Goal: Task Accomplishment & Management: Manage account settings

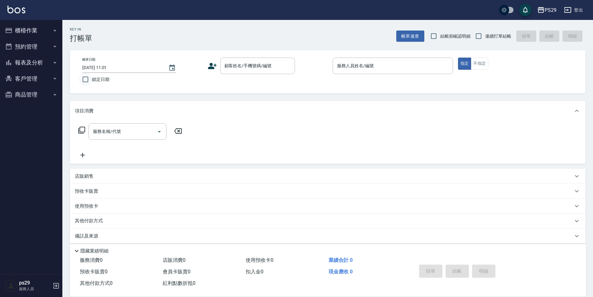
click at [80, 82] on input "鎖定日期" at bounding box center [85, 79] width 13 height 13
checkbox input "true"
click at [471, 35] on span "結帳前確認明細" at bounding box center [452, 36] width 45 height 6
drag, startPoint x: 471, startPoint y: 35, endPoint x: 479, endPoint y: 36, distance: 8.1
click at [479, 36] on input "連續打單結帳" at bounding box center [478, 36] width 13 height 13
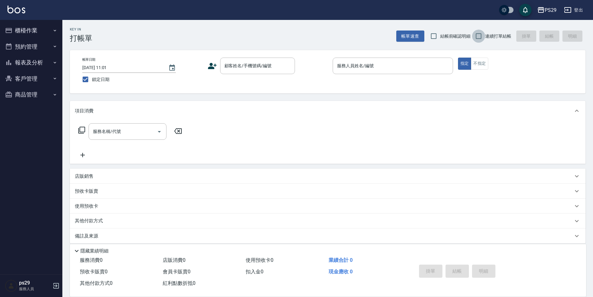
checkbox input "true"
drag, startPoint x: 277, startPoint y: 66, endPoint x: 300, endPoint y: 103, distance: 42.8
click at [277, 66] on input "顧客姓名/手機號碼/編號" at bounding box center [253, 65] width 60 height 11
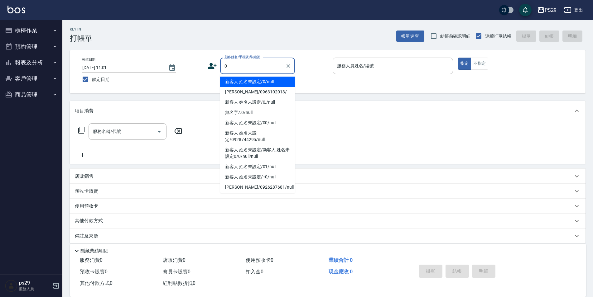
type input "新客人 姓名未設定/0/null"
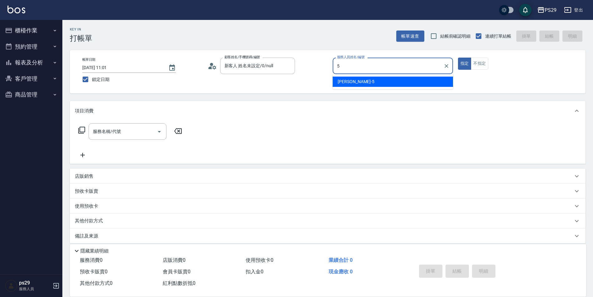
type input "[PERSON_NAME]維-5"
type button "true"
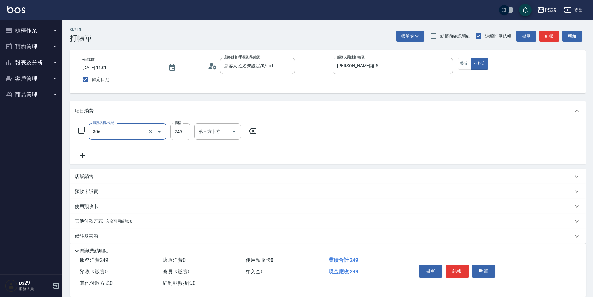
type input "剪髮(306)"
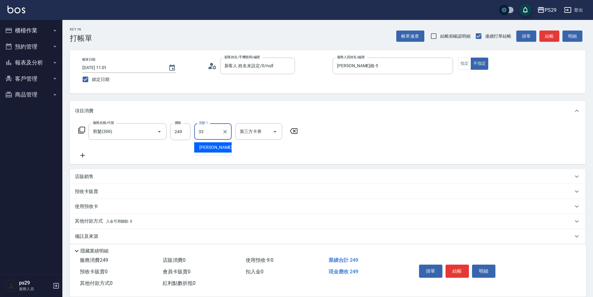
type input "黃詩予-33"
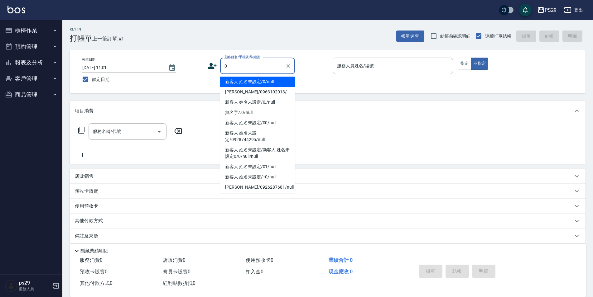
type input "新客人 姓名未設定/0/null"
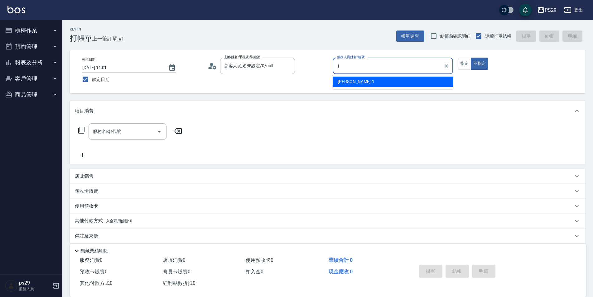
type input "[PERSON_NAME]-1"
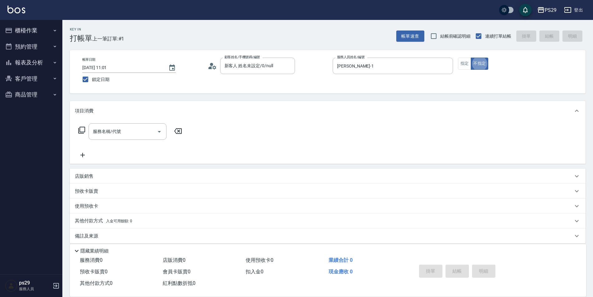
type button "false"
type input "304"
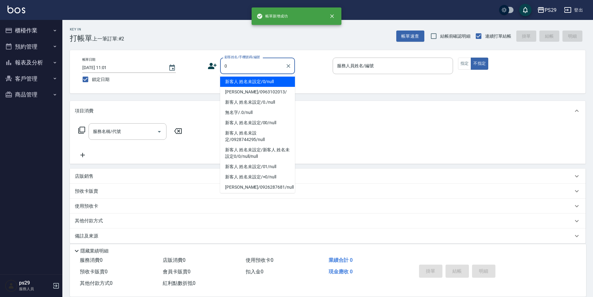
type input "新客人 姓名未設定/0/null"
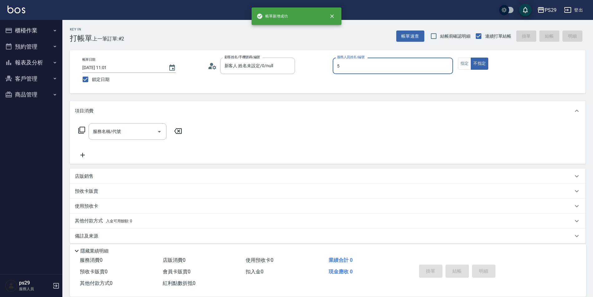
type input "[PERSON_NAME]維-5"
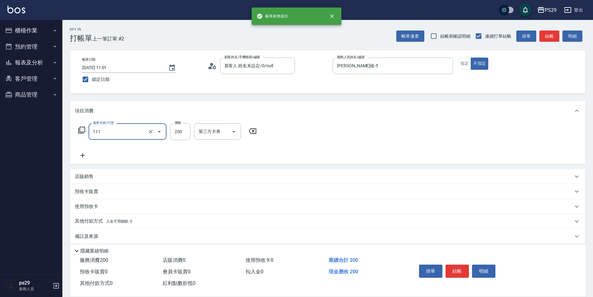
type input "200(111)"
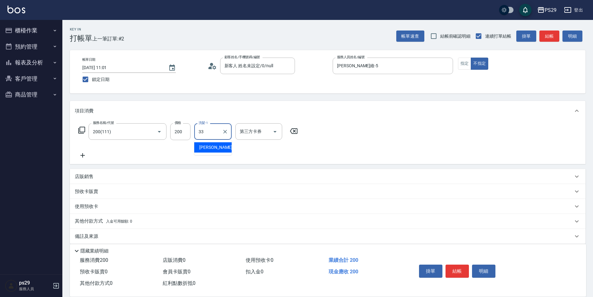
type input "黃詩予-33"
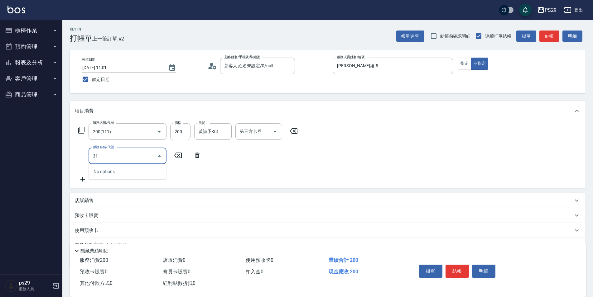
type input "310"
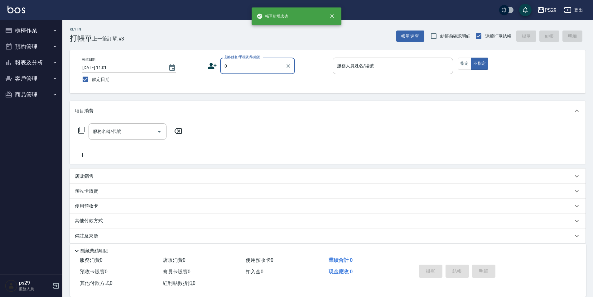
type input "新客人 姓名未設定/0/null"
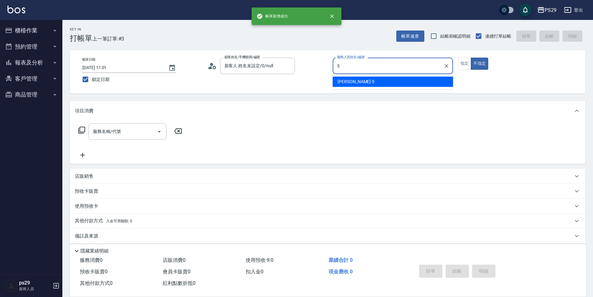
type input "[PERSON_NAME]維-5"
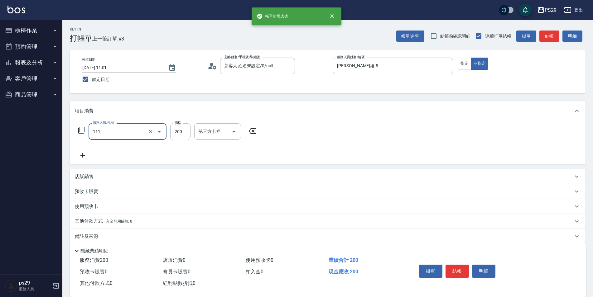
type input "200(111)"
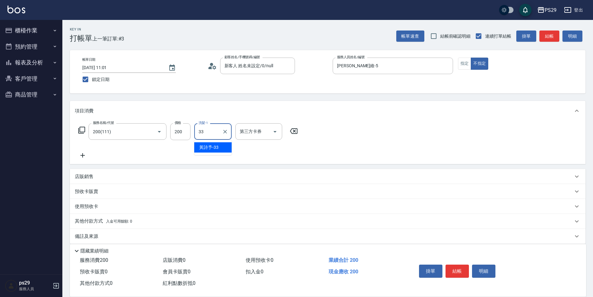
type input "黃詩予-33"
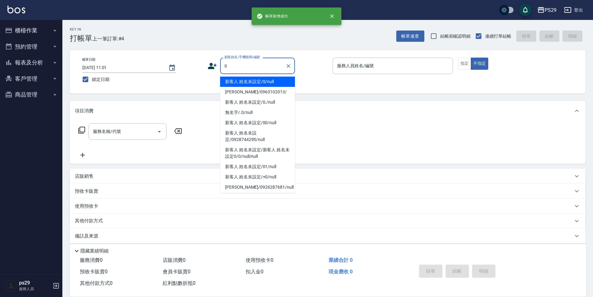
type input "新客人 姓名未設定/0/null"
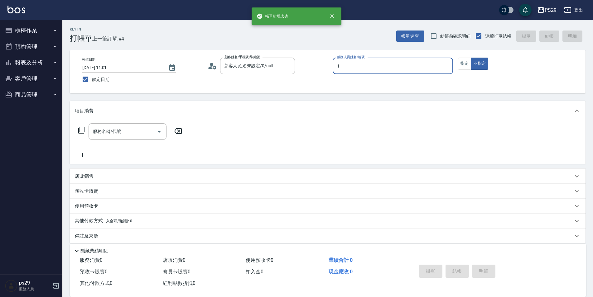
type input "[PERSON_NAME]-1"
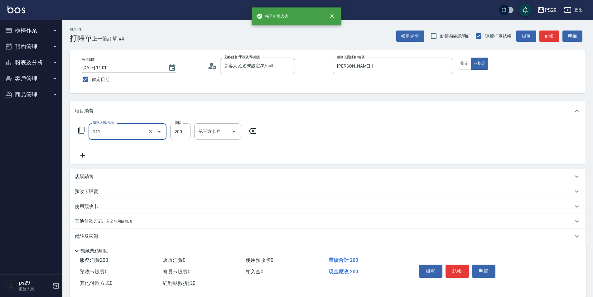
type input "200(111)"
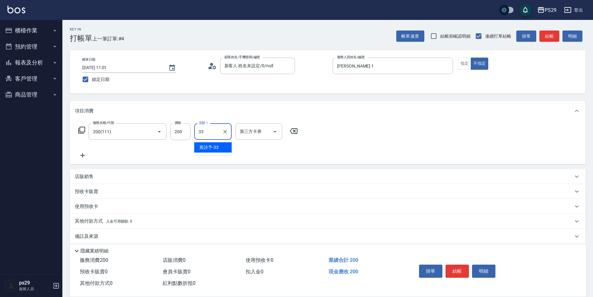
type input "黃詩予-33"
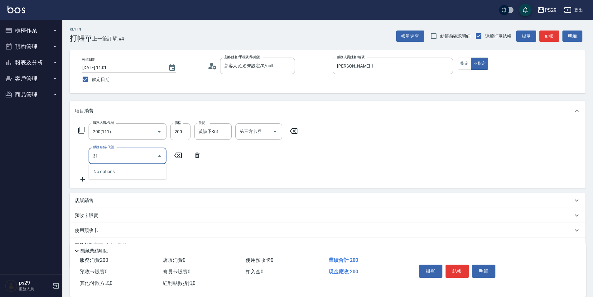
type input "310"
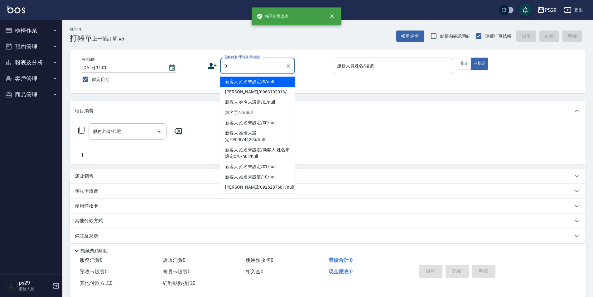
type input "新客人 姓名未設定/0/null"
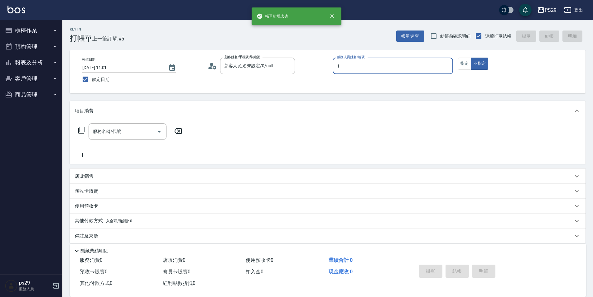
type input "[PERSON_NAME]-1"
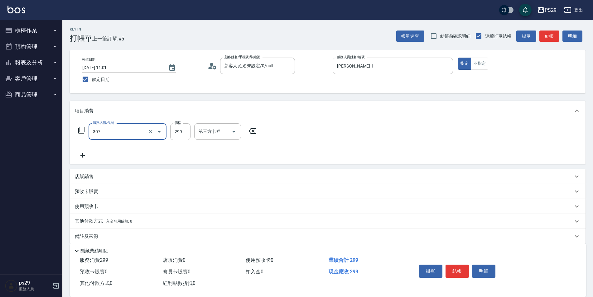
type input "剪髮(307)"
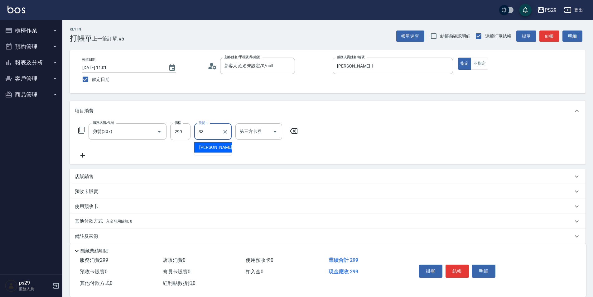
type input "黃詩予-33"
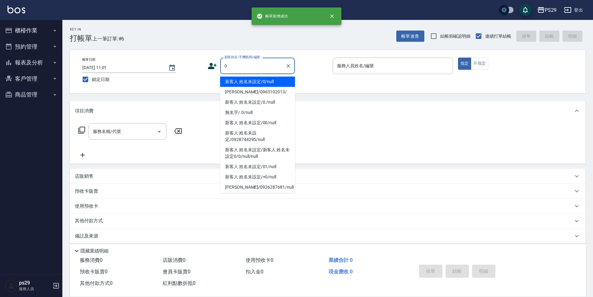
type input "新客人 姓名未設定/0/null"
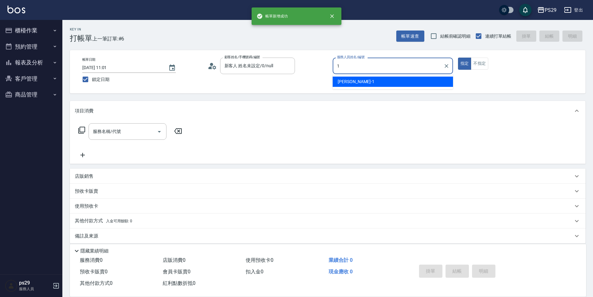
type input "[PERSON_NAME]-1"
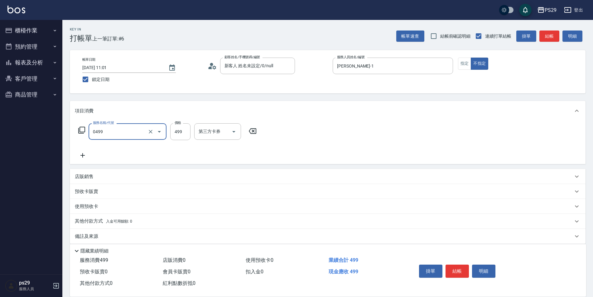
type input "[PERSON_NAME]499(0499)"
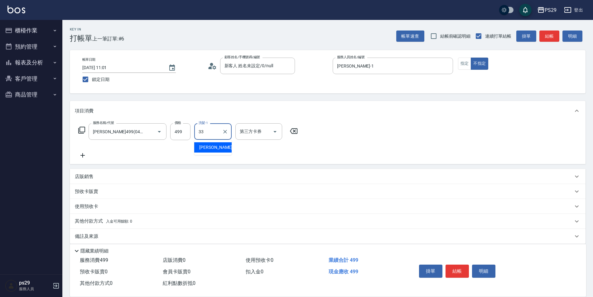
type input "黃詩予-33"
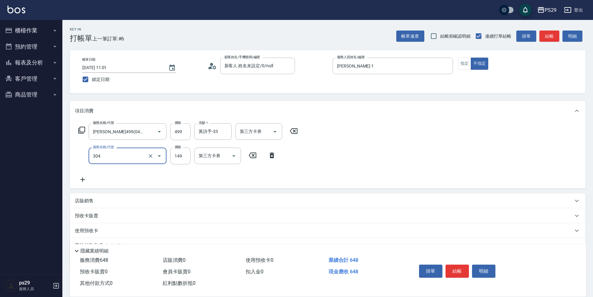
type input "剪髮(304)"
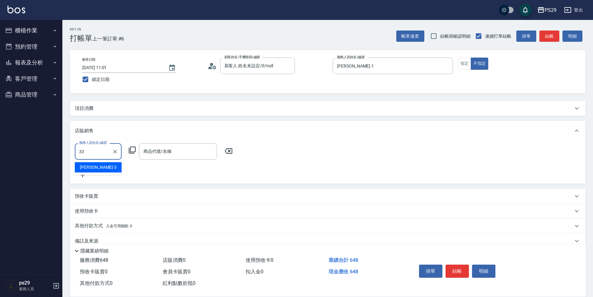
type input "黃詩予-33"
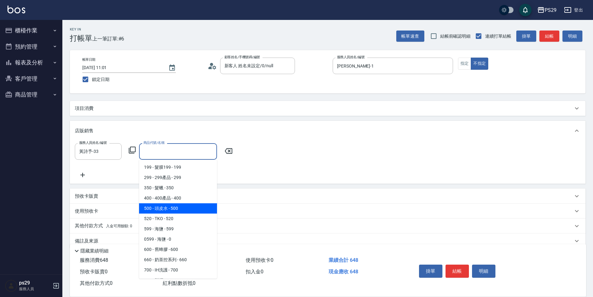
type input "頭皮水"
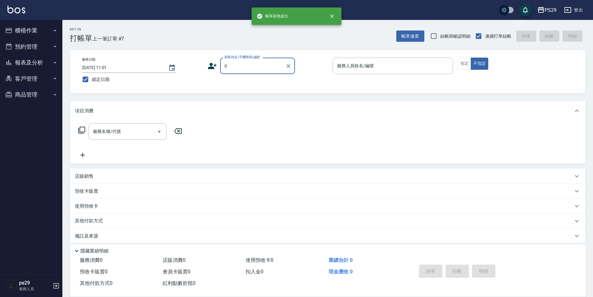
type input "新客人 姓名未設定/0/null"
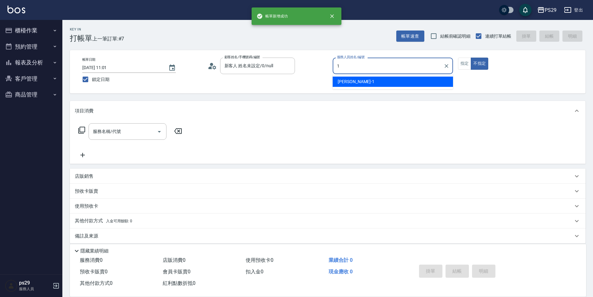
type input "[PERSON_NAME]-1"
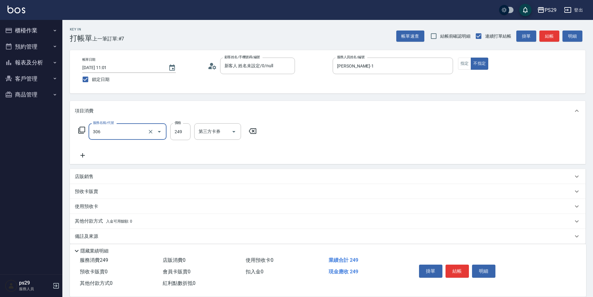
type input "剪髮(306)"
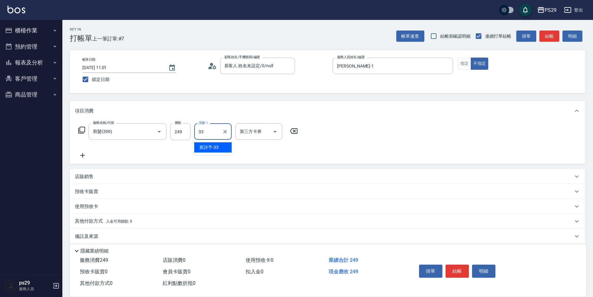
type input "黃詩予-33"
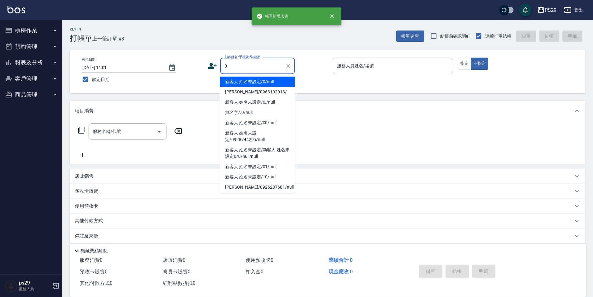
type input "新客人 姓名未設定/0/null"
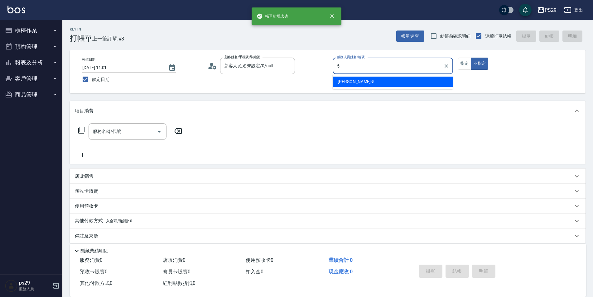
type input "[PERSON_NAME]維-5"
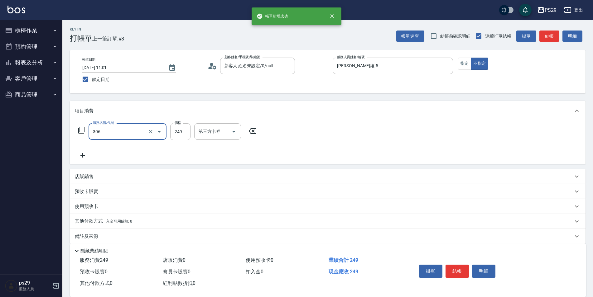
type input "剪髮(306)"
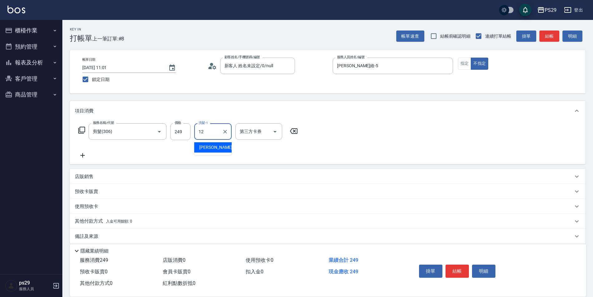
type input "[PERSON_NAME]-12"
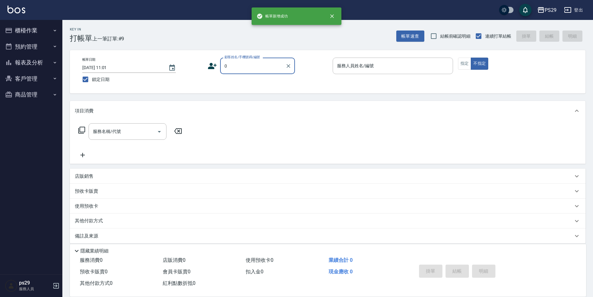
type input "新客人 姓名未設定/0/null"
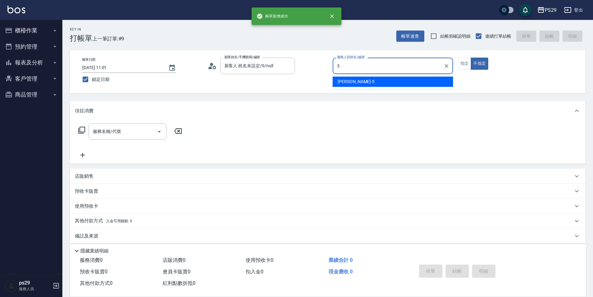
type input "[PERSON_NAME]維-5"
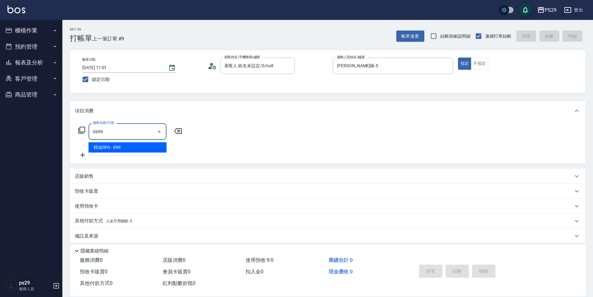
type input "精油SPA(0699)"
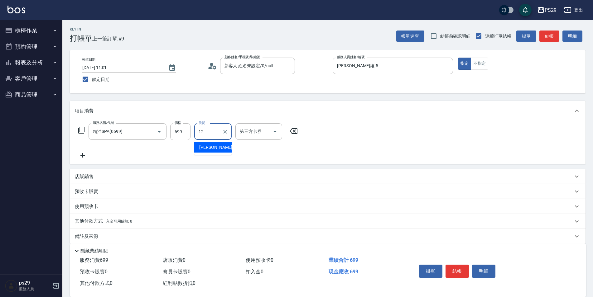
type input "[PERSON_NAME]-12"
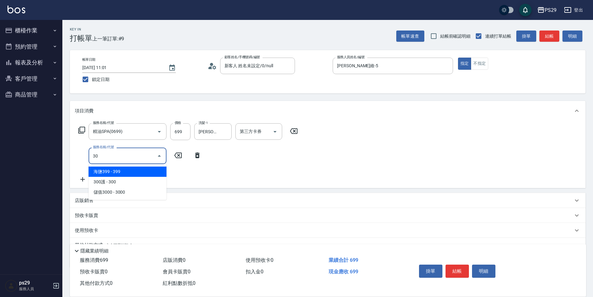
type input "303"
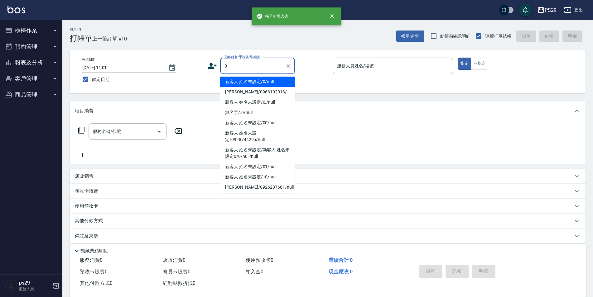
type input "新客人 姓名未設定/0/null"
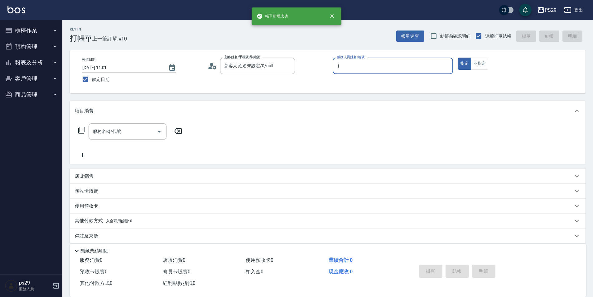
type input "[PERSON_NAME]-1"
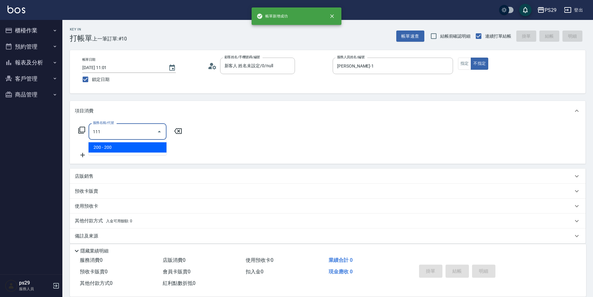
type input "200(111)"
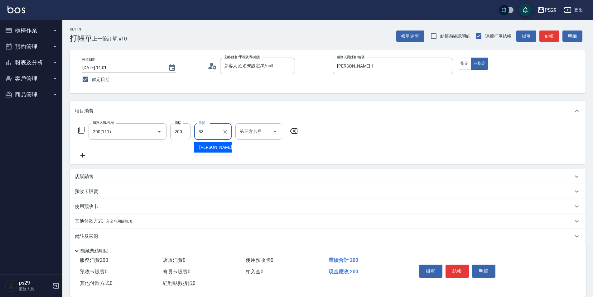
type input "黃詩予-33"
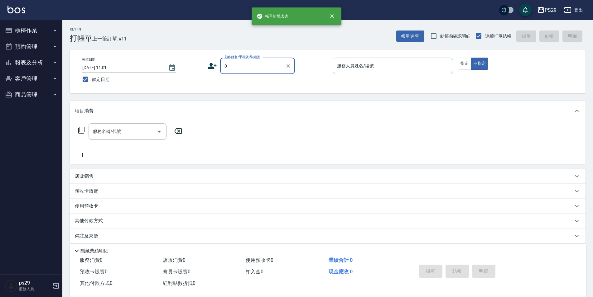
type input "新客人 姓名未設定/0/null"
type input "[PERSON_NAME]維-5"
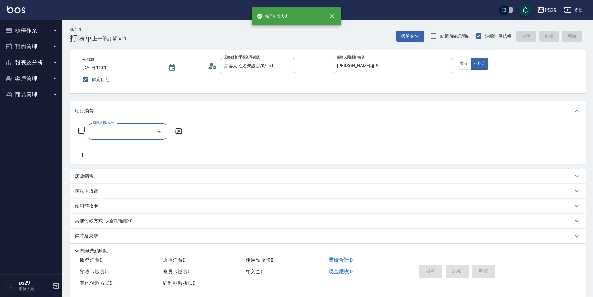
type input "5"
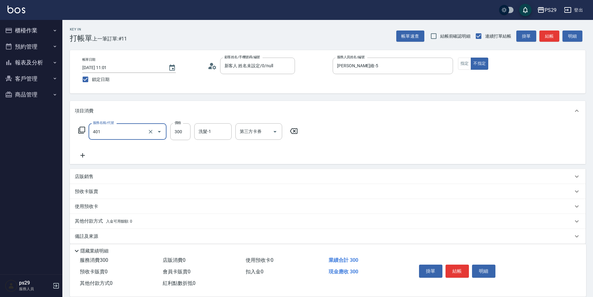
type input "300護(401)"
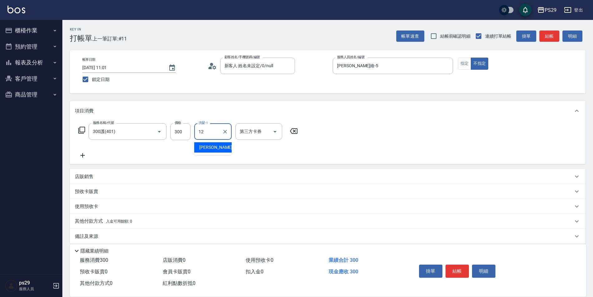
type input "[PERSON_NAME]-12"
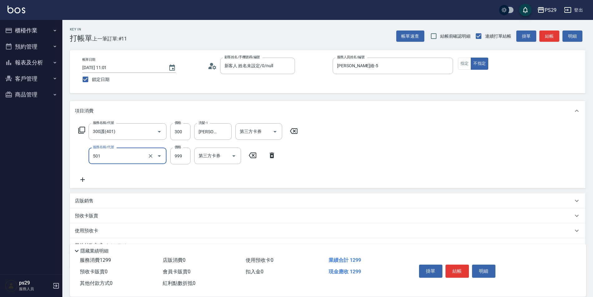
type input "染髮(501)"
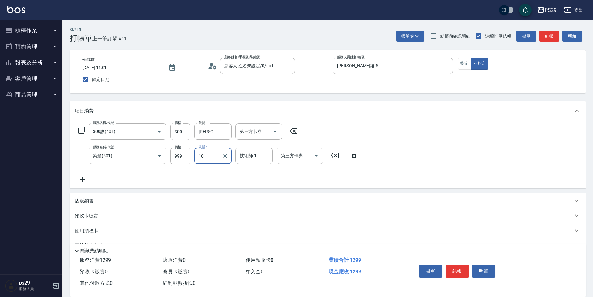
type input "1"
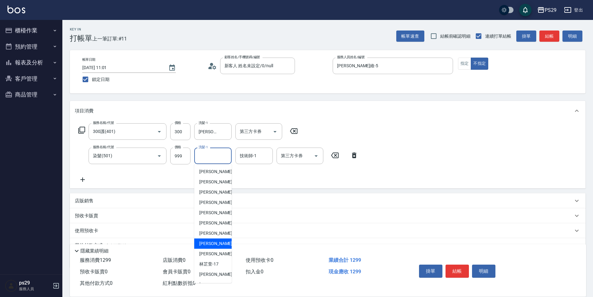
click at [172, 165] on div "服務名稱/代號 300護(401) 服務名稱/代號 價格 300 價格 洗髮-1 [PERSON_NAME]-12 洗髮-1 第三方卡券 第三方卡券 服務名稱…" at bounding box center [218, 153] width 287 height 60
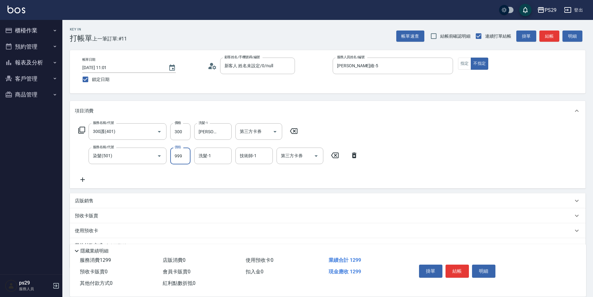
click at [178, 160] on input "999" at bounding box center [180, 156] width 20 height 17
type input "1000"
type input "[PERSON_NAME]-12"
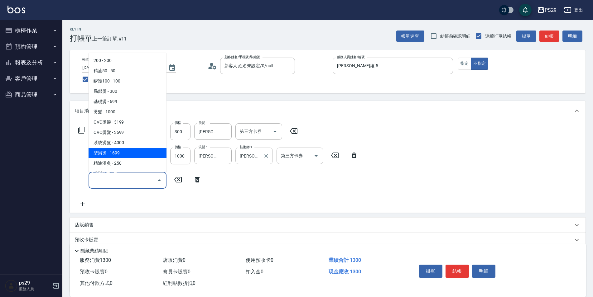
type input "型男燙(211)"
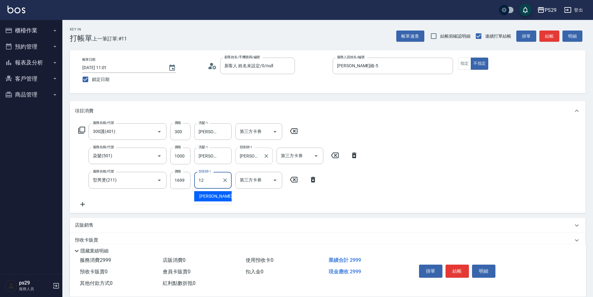
type input "[PERSON_NAME]-12"
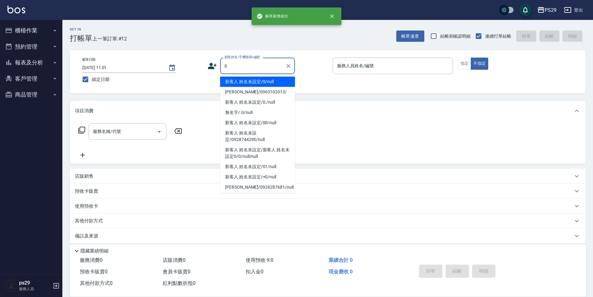
type input "新客人 姓名未設定/0/null"
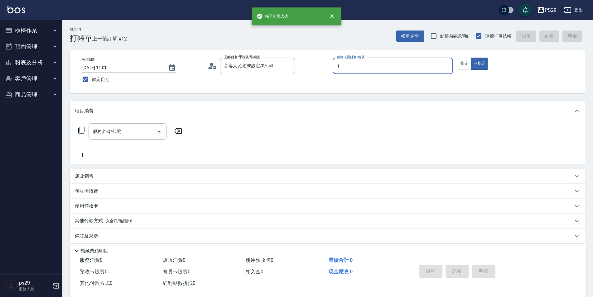
type input "[PERSON_NAME]-1"
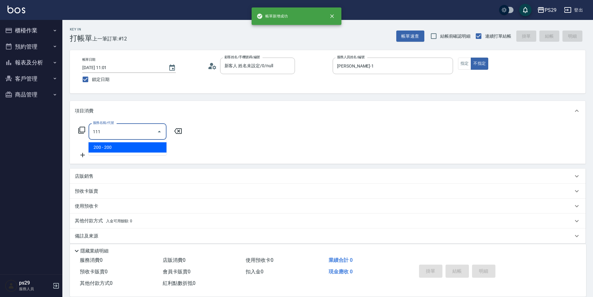
type input "200(111)"
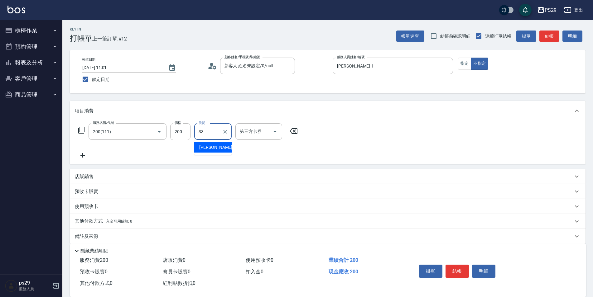
type input "黃詩予-33"
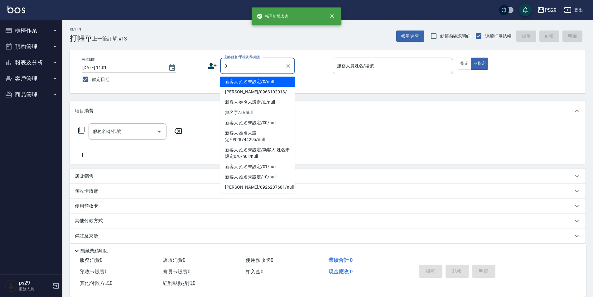
type input "新客人 姓名未設定/0/null"
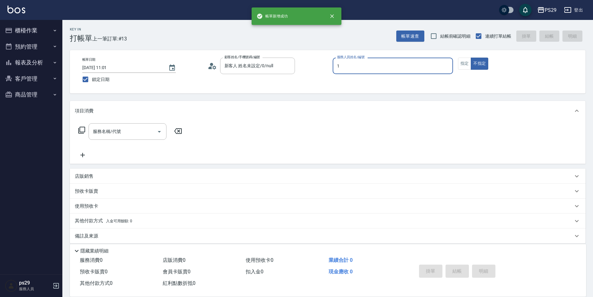
type input "[PERSON_NAME]-1"
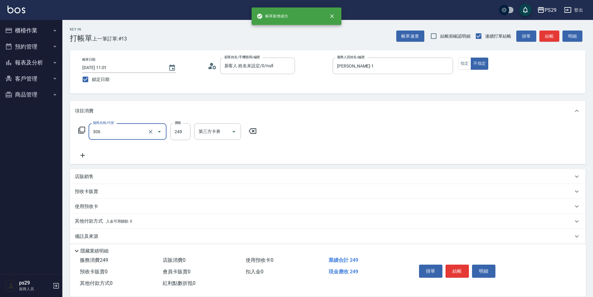
type input "剪髮(306)"
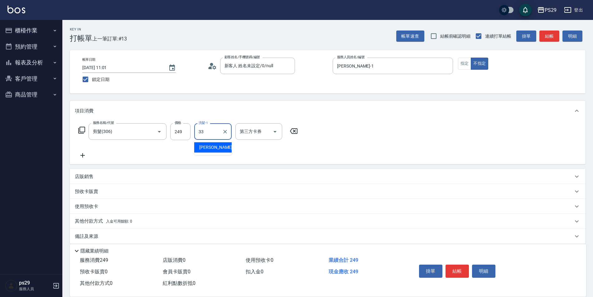
type input "黃詩予-33"
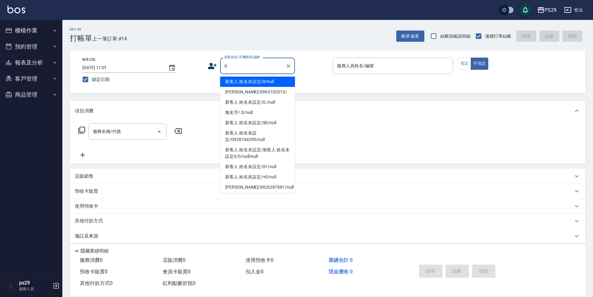
type input "新客人 姓名未設定/0/null"
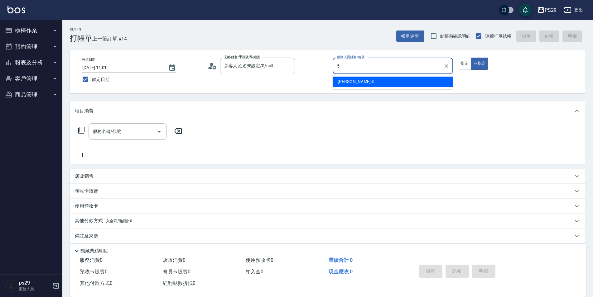
type input "[PERSON_NAME]維-5"
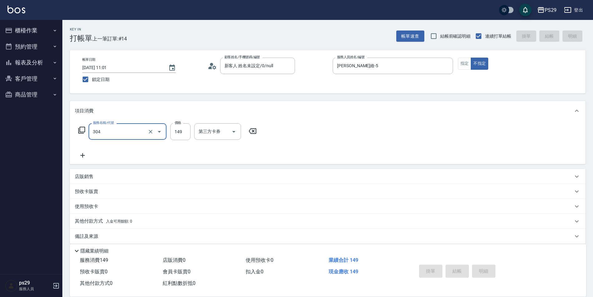
type input "304"
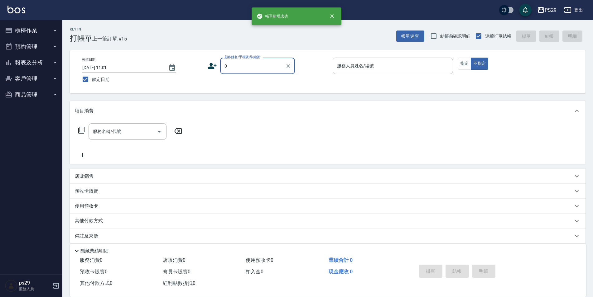
type input "新客人 姓名未設定/0/null"
type input "[PERSON_NAME]維-5"
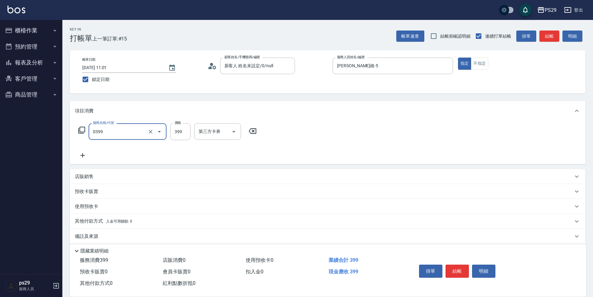
type input "海鹽399(0399)"
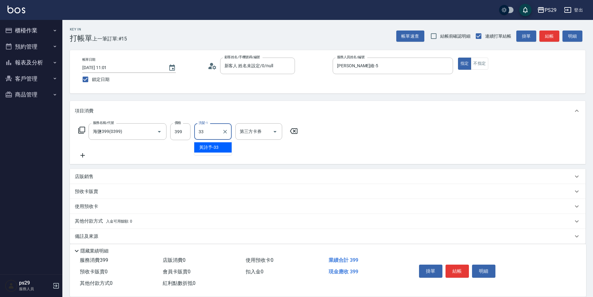
type input "黃詩予-33"
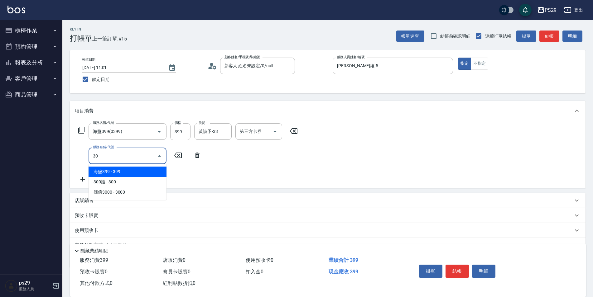
type input "303"
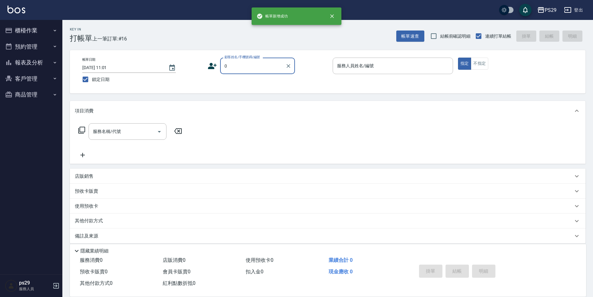
type input "新客人 姓名未設定/0/null"
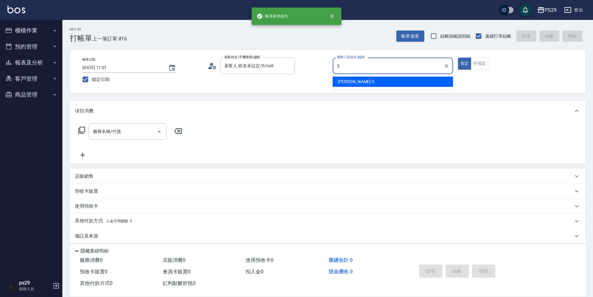
type input "[PERSON_NAME]維-5"
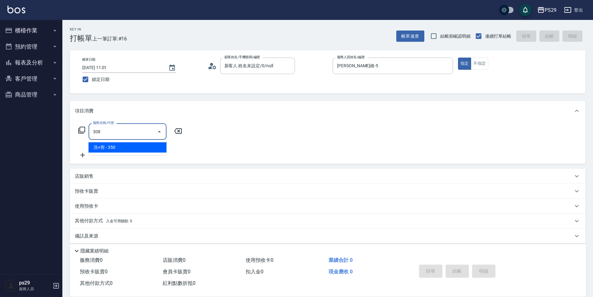
type input "洗+剪(308)"
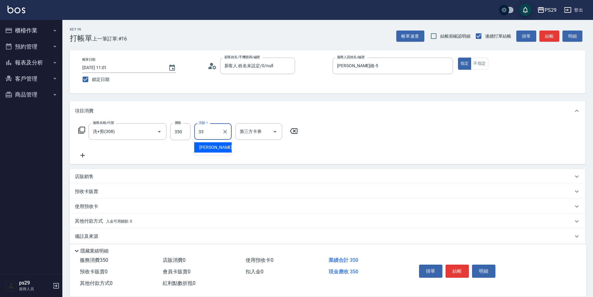
type input "黃詩予-33"
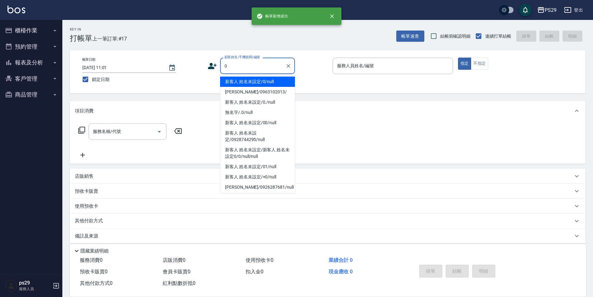
type input "新客人 姓名未設定/0/null"
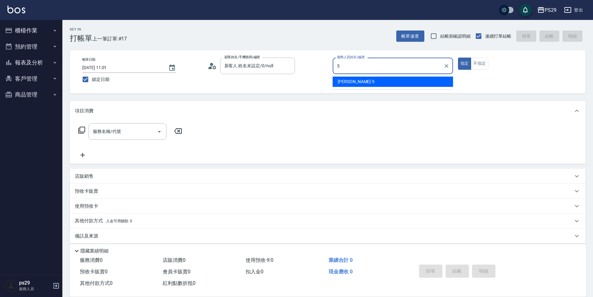
type input "[PERSON_NAME]維-5"
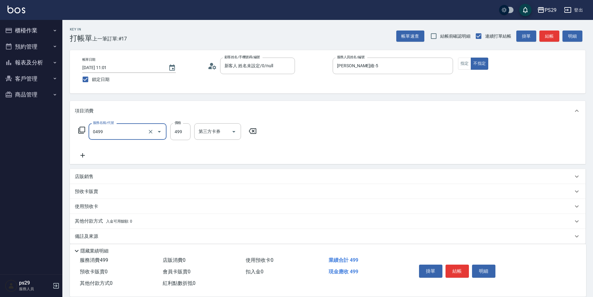
type input "[PERSON_NAME]499(0499)"
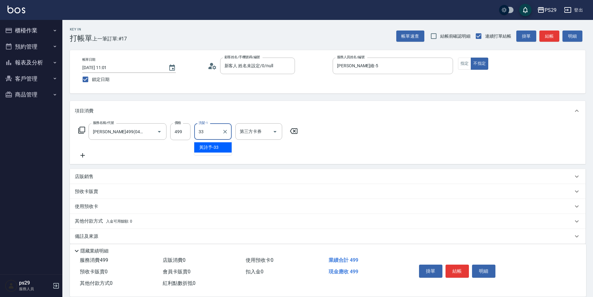
type input "黃詩予-33"
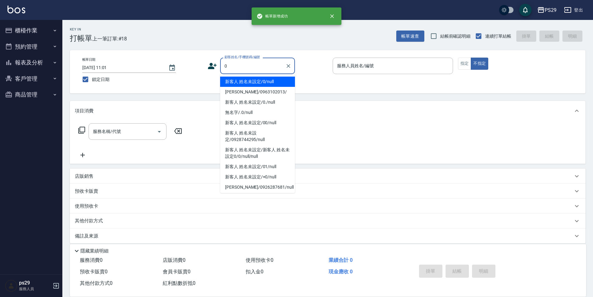
type input "新客人 姓名未設定/0/null"
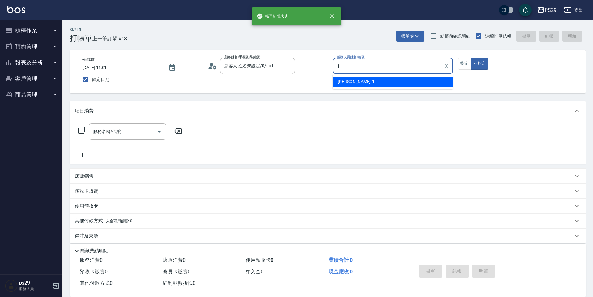
type input "[PERSON_NAME]-1"
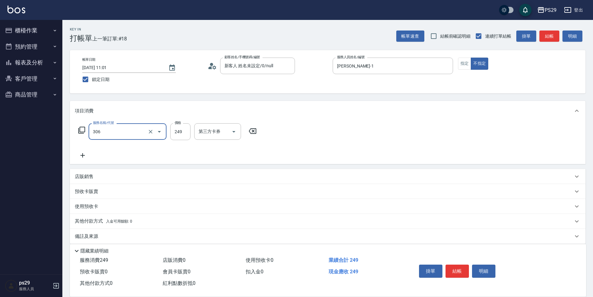
type input "剪髮(306)"
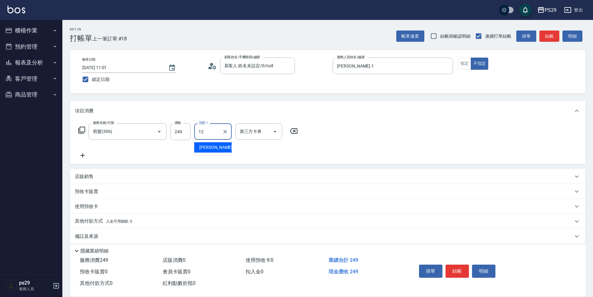
type input "[PERSON_NAME]-12"
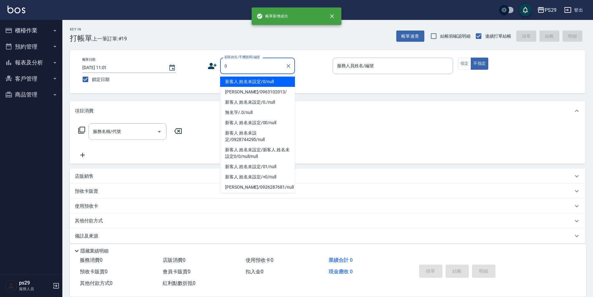
type input "新客人 姓名未設定/0/null"
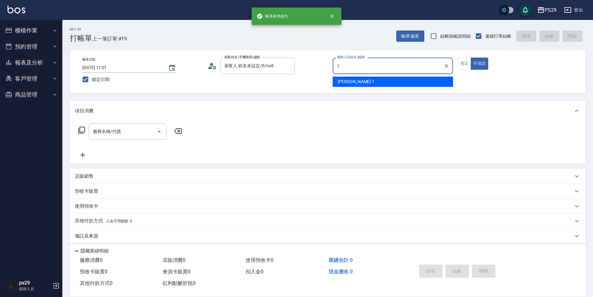
type input "[PERSON_NAME]-1"
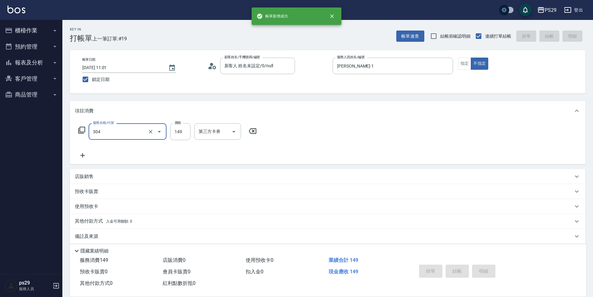
type input "304"
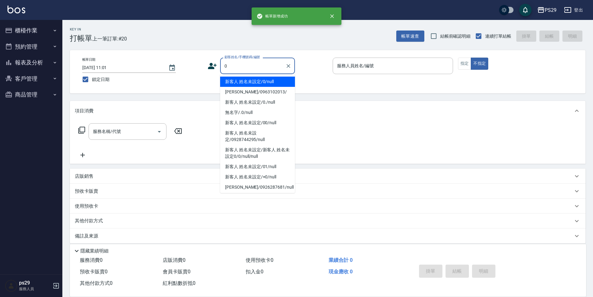
type input "新客人 姓名未設定/0/null"
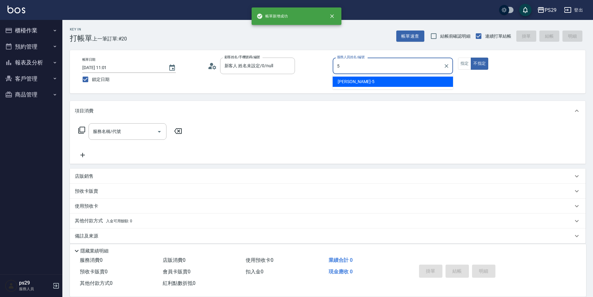
type input "[PERSON_NAME]維-5"
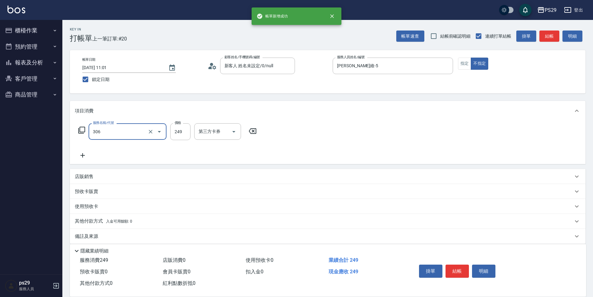
type input "剪髮(306)"
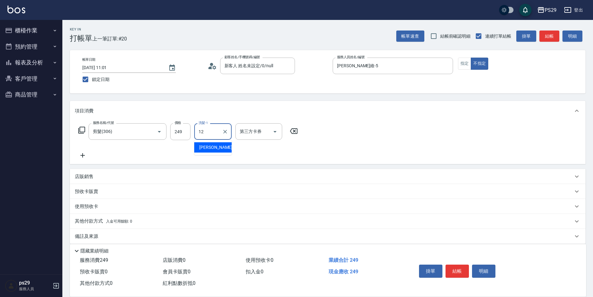
type input "[PERSON_NAME]-12"
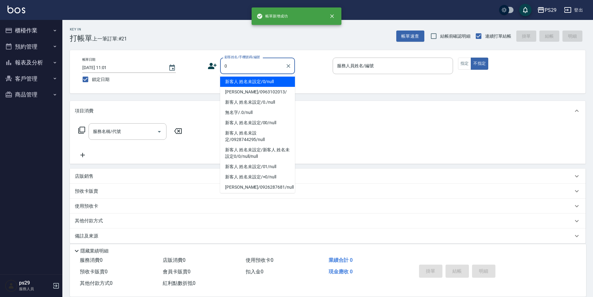
type input "新客人 姓名未設定/0/null"
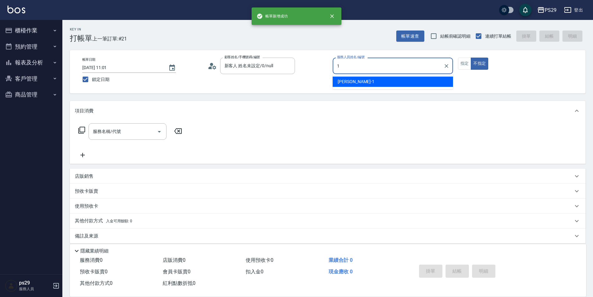
type input "[PERSON_NAME]-1"
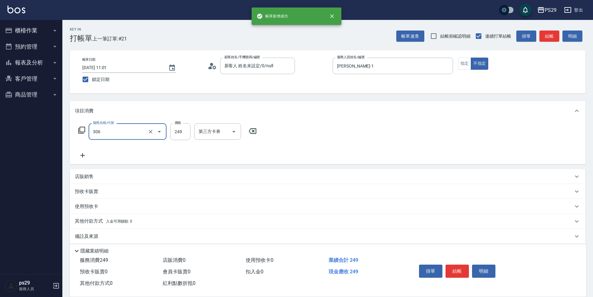
type input "剪髮(306)"
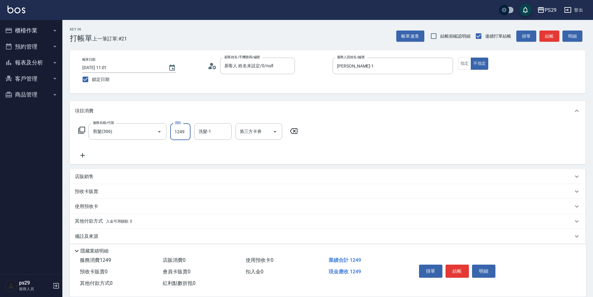
type input "249"
type input "[PERSON_NAME]-12"
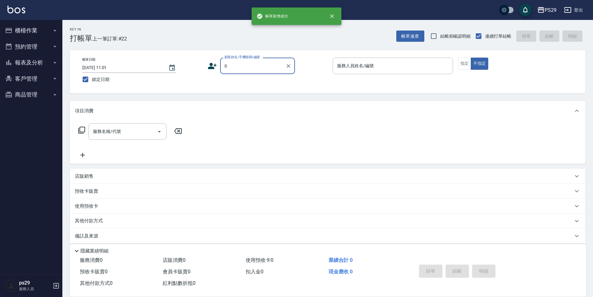
type input "新客人 姓名未設定/0/null"
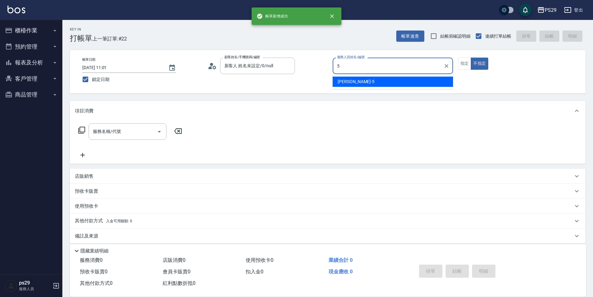
type input "[PERSON_NAME]維-5"
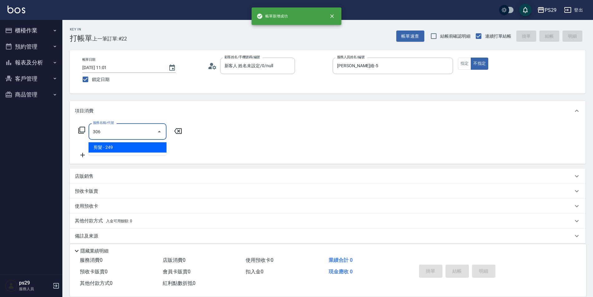
type input "剪髮(306)"
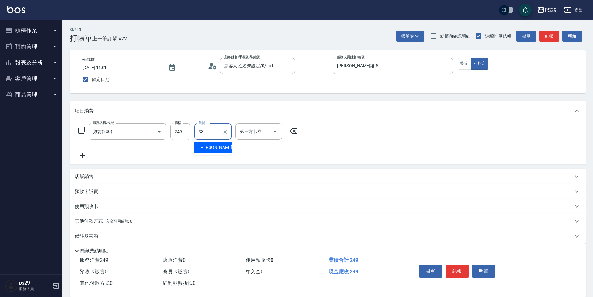
type input "黃詩予-33"
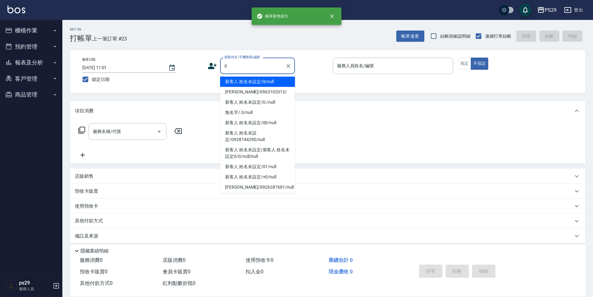
type input "新客人 姓名未設定/0/null"
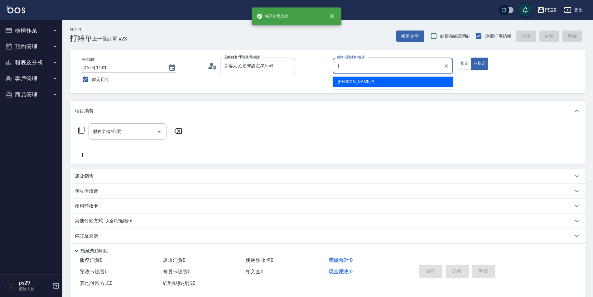
type input "[PERSON_NAME]-1"
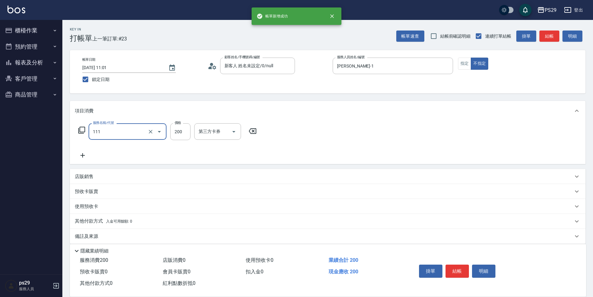
type input "200(111)"
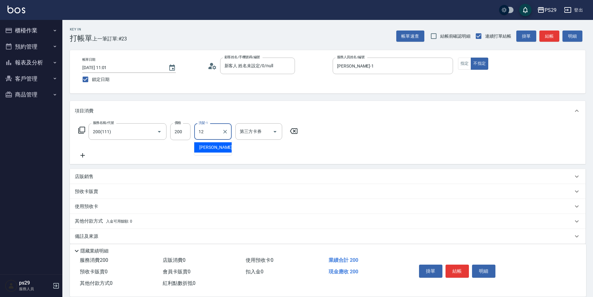
type input "[PERSON_NAME]-12"
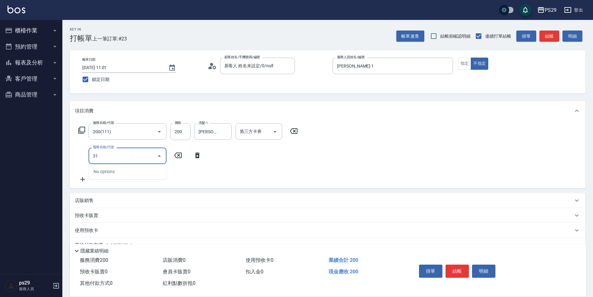
type input "310"
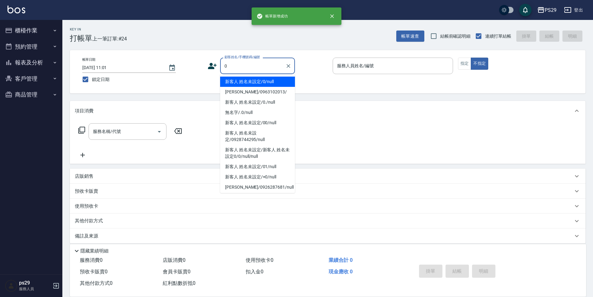
type input "新客人 姓名未設定/0/null"
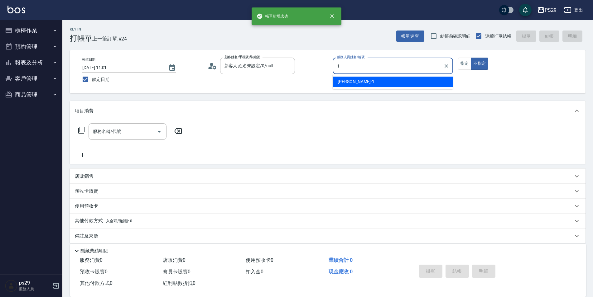
type input "[PERSON_NAME]-1"
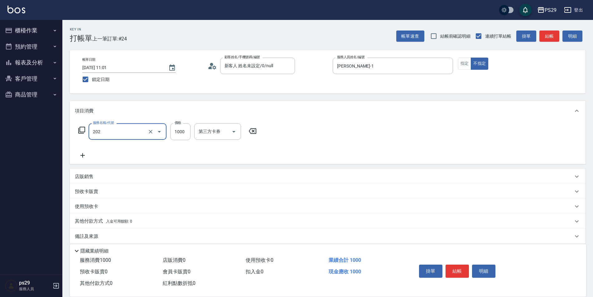
type input "燙髮(202)"
type input "2000"
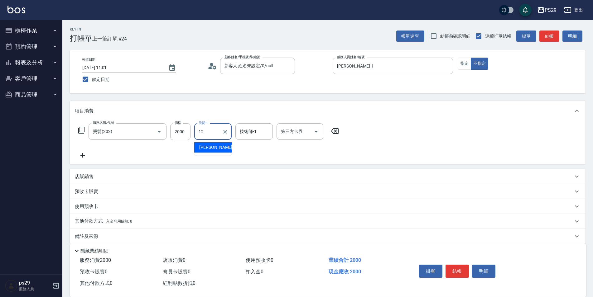
type input "[PERSON_NAME]-12"
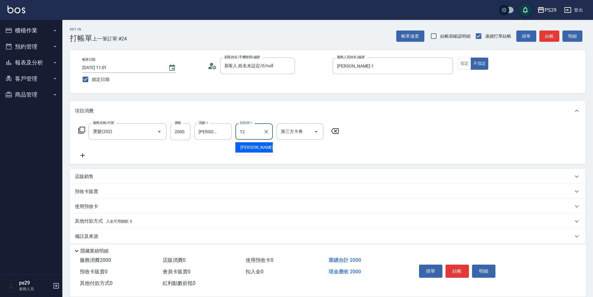
type input "[PERSON_NAME]-12"
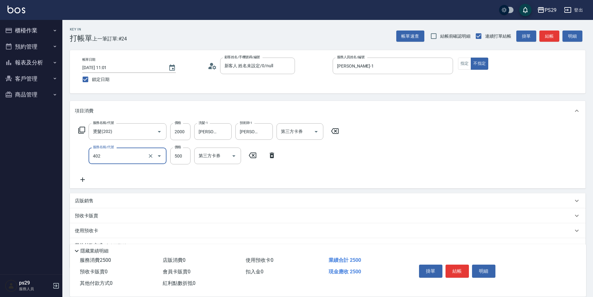
type input "500護(402)"
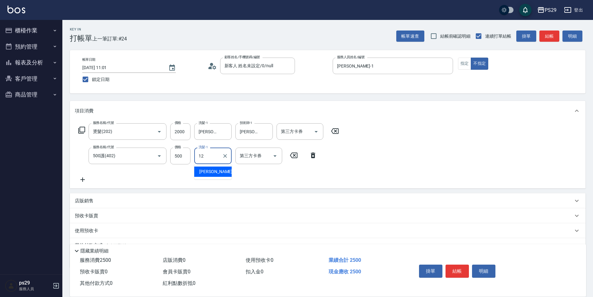
type input "[PERSON_NAME]-12"
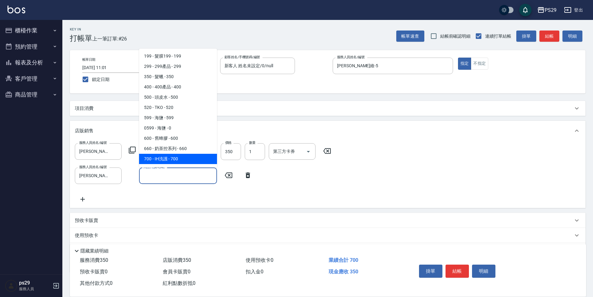
scroll to position [7, 0]
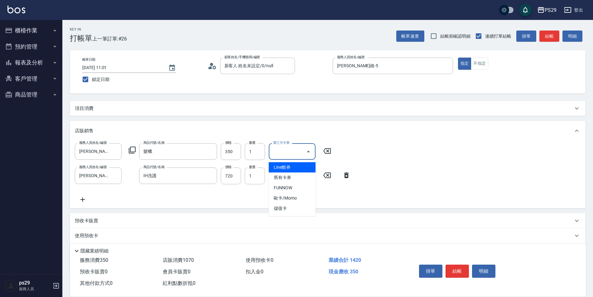
click at [299, 151] on input "第三方卡券" at bounding box center [287, 151] width 32 height 11
click at [288, 207] on span "儲值卡" at bounding box center [292, 208] width 47 height 10
click at [88, 102] on div "項目消費" at bounding box center [327, 108] width 515 height 15
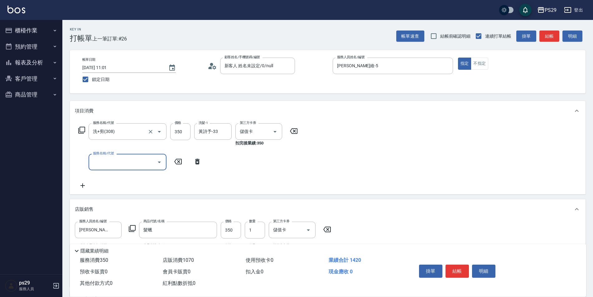
scroll to position [0, 0]
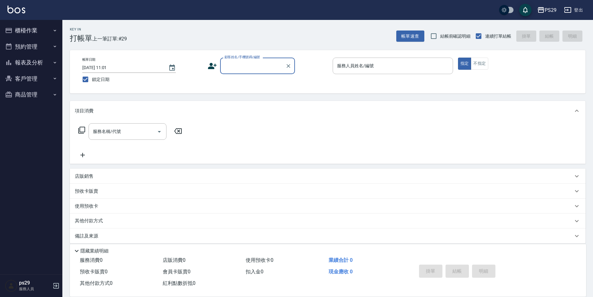
click at [44, 56] on button "報表及分析" at bounding box center [30, 63] width 57 height 16
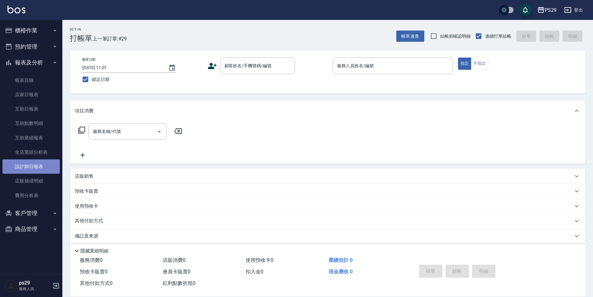
click at [32, 165] on link "設計師日報表" at bounding box center [30, 167] width 57 height 14
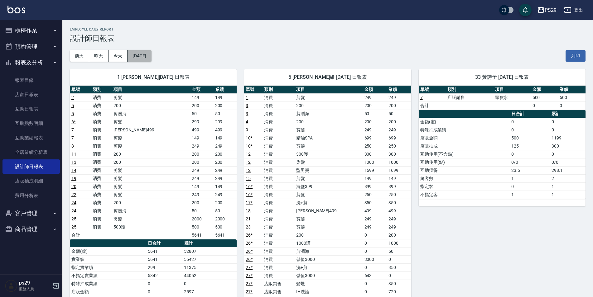
click at [151, 58] on button "[DATE]" at bounding box center [139, 56] width 24 height 12
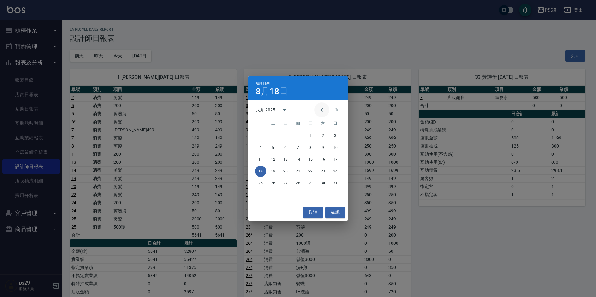
click at [318, 109] on icon "Previous month" at bounding box center [321, 109] width 7 height 7
click at [315, 157] on button "18" at bounding box center [310, 159] width 11 height 11
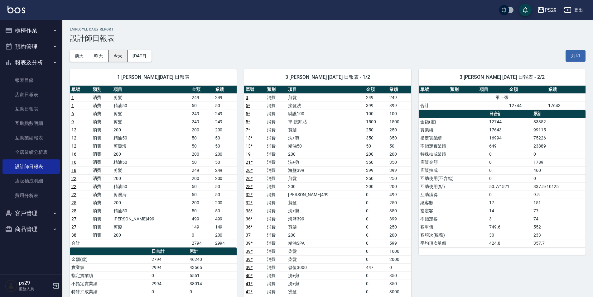
click at [115, 56] on button "今天" at bounding box center [117, 56] width 19 height 12
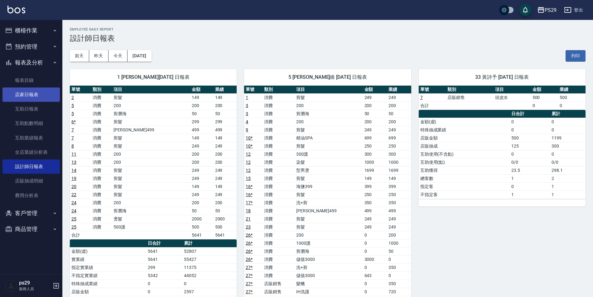
click at [36, 98] on link "店家日報表" at bounding box center [30, 95] width 57 height 14
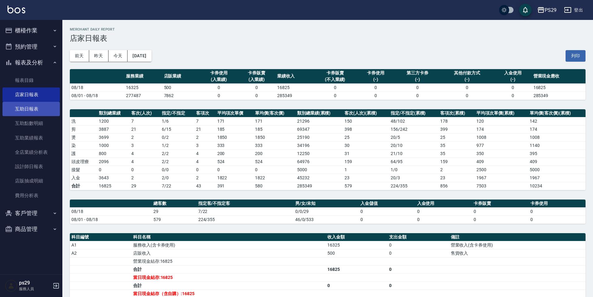
click at [33, 112] on link "互助日報表" at bounding box center [30, 109] width 57 height 14
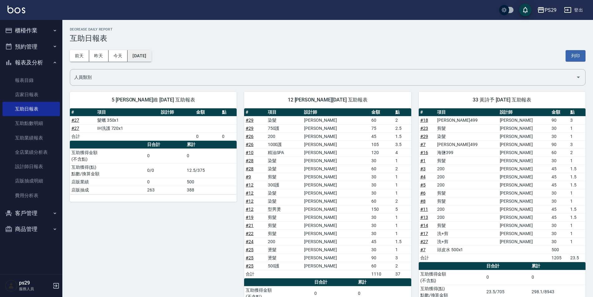
click at [151, 54] on button "[DATE]" at bounding box center [139, 56] width 24 height 12
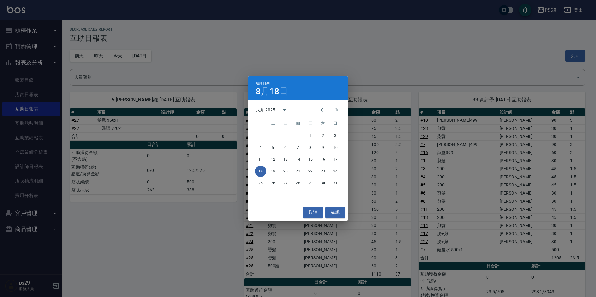
drag, startPoint x: 210, startPoint y: 44, endPoint x: 173, endPoint y: 63, distance: 41.4
click at [208, 49] on div "選擇日期 [DATE] 八月 2025 一 二 三 四 五 六 日 1 2 3 4 5 6 7 8 9 10 11 12 13 14 15 16 17 18 …" at bounding box center [298, 148] width 596 height 297
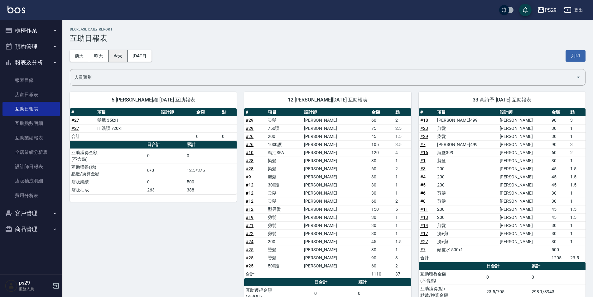
click at [121, 56] on button "今天" at bounding box center [117, 56] width 19 height 12
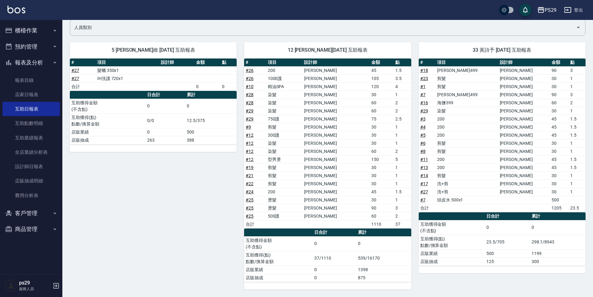
click at [453, 267] on div "# 項目 設計師 金額 點 # 18 [PERSON_NAME]499 [PERSON_NAME]維 90 3 # 23 剪髮 [PERSON_NAME]維 …" at bounding box center [501, 166] width 167 height 215
click at [546, 255] on td "1199" at bounding box center [557, 254] width 55 height 8
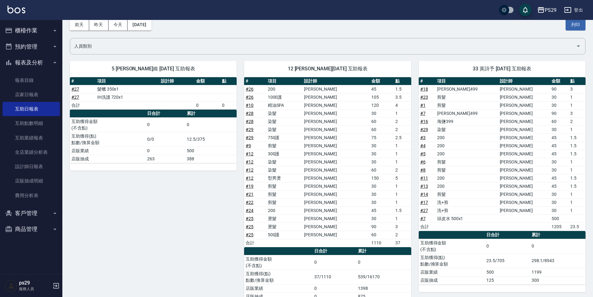
scroll to position [0, 0]
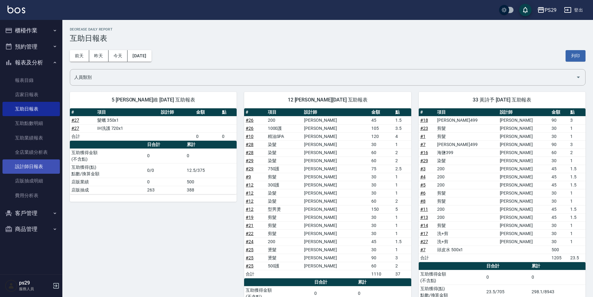
click at [22, 169] on link "設計師日報表" at bounding box center [30, 167] width 57 height 14
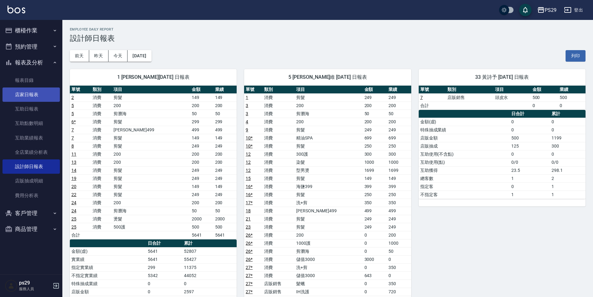
click at [40, 88] on link "店家日報表" at bounding box center [30, 95] width 57 height 14
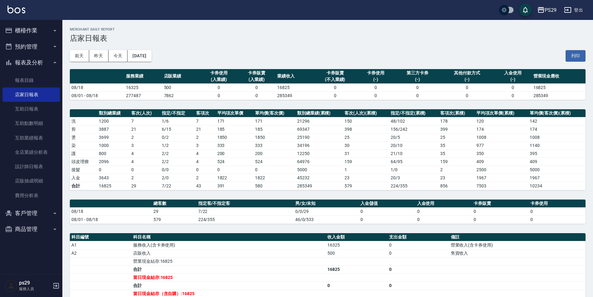
scroll to position [82, 0]
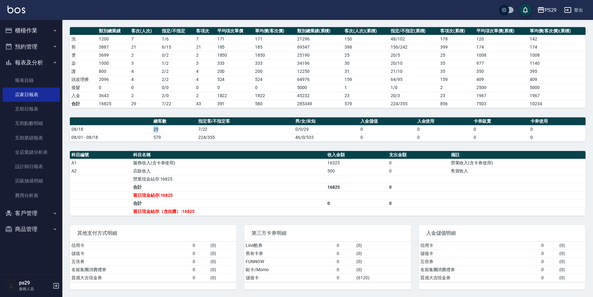
drag, startPoint x: 164, startPoint y: 130, endPoint x: 170, endPoint y: 130, distance: 5.6
click at [170, 130] on tr "08/18 29 7/22 0/0/29 0 0 0 0" at bounding box center [327, 129] width 515 height 8
drag, startPoint x: 170, startPoint y: 130, endPoint x: 167, endPoint y: 135, distance: 6.4
click at [167, 135] on td "579" at bounding box center [174, 137] width 45 height 8
drag, startPoint x: 318, startPoint y: 170, endPoint x: 332, endPoint y: 167, distance: 13.8
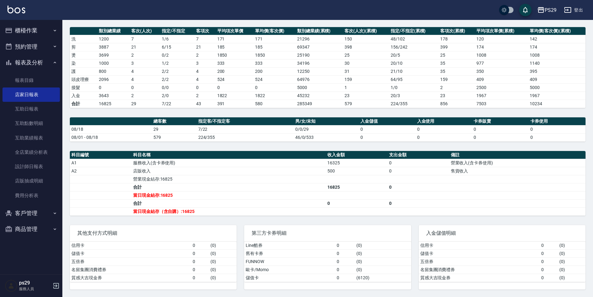
click at [332, 167] on tbody "A1 服務收入(含卡券使用) 16325 0 營業收入(含卡券使用) A2 店販收入 500 0 售貨收入 營業現金結存:16825 合計 16825 0 當…" at bounding box center [327, 187] width 515 height 57
drag, startPoint x: 332, startPoint y: 167, endPoint x: 328, endPoint y: 192, distance: 25.8
click at [328, 192] on td "a dense table" at bounding box center [357, 195] width 62 height 8
drag, startPoint x: 319, startPoint y: 190, endPoint x: 337, endPoint y: 188, distance: 17.9
click at [337, 188] on tr "合計 16825 0" at bounding box center [327, 187] width 515 height 8
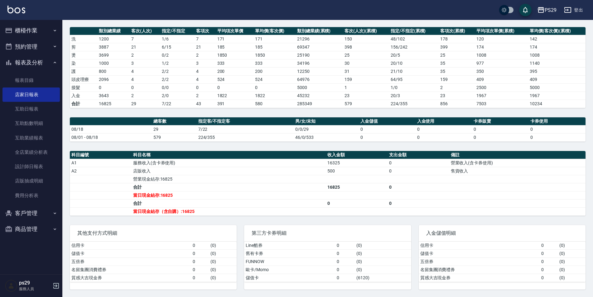
drag, startPoint x: 337, startPoint y: 188, endPoint x: 324, endPoint y: 198, distance: 16.4
click at [323, 196] on td "當日現金結存:16825" at bounding box center [228, 195] width 194 height 8
drag, startPoint x: 309, startPoint y: 183, endPoint x: 326, endPoint y: 181, distance: 17.2
click at [326, 181] on tbody "A1 服務收入(含卡券使用) 16325 0 營業收入(含卡券使用) A2 店販收入 500 0 售貨收入 營業現金結存:16825 合計 16825 0 當…" at bounding box center [327, 187] width 515 height 57
drag, startPoint x: 326, startPoint y: 181, endPoint x: 322, endPoint y: 180, distance: 4.6
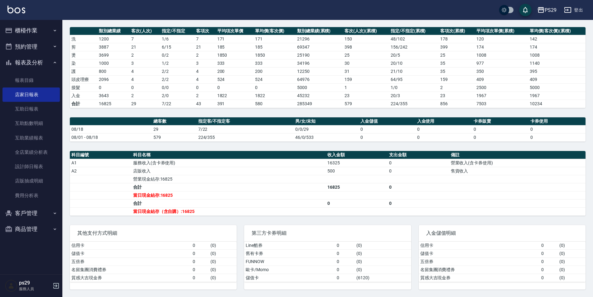
click at [322, 180] on td "營業現金結存:16825" at bounding box center [228, 179] width 194 height 8
drag, startPoint x: 318, startPoint y: 173, endPoint x: 350, endPoint y: 166, distance: 32.8
click at [350, 166] on tbody "A1 服務收入(含卡券使用) 16325 0 營業收入(含卡券使用) A2 店販收入 500 0 售貨收入 營業現金結存:16825 合計 16825 0 當…" at bounding box center [327, 187] width 515 height 57
drag, startPoint x: 350, startPoint y: 166, endPoint x: 339, endPoint y: 172, distance: 12.3
click at [339, 172] on td "500" at bounding box center [357, 171] width 62 height 8
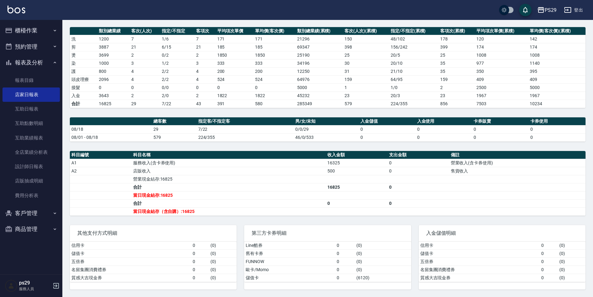
drag, startPoint x: 319, startPoint y: 171, endPoint x: 341, endPoint y: 172, distance: 21.2
click at [341, 172] on tr "A2 店販收入 500 0 售貨收入" at bounding box center [327, 171] width 515 height 8
drag, startPoint x: 341, startPoint y: 172, endPoint x: 165, endPoint y: 108, distance: 186.5
click at [342, 175] on td "a dense table" at bounding box center [357, 179] width 62 height 8
drag, startPoint x: 125, startPoint y: 80, endPoint x: 157, endPoint y: 81, distance: 32.4
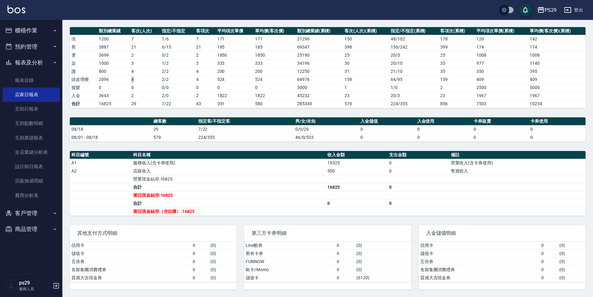
click at [157, 81] on tr "頭皮理療 2096 4 2 / 2 4 524 524 64976 159 64 / 95 159 409 409" at bounding box center [327, 79] width 515 height 8
drag, startPoint x: 157, startPoint y: 81, endPoint x: 149, endPoint y: 86, distance: 10.2
click at [149, 85] on td "0" at bounding box center [145, 88] width 31 height 8
drag, startPoint x: 96, startPoint y: 95, endPoint x: 134, endPoint y: 95, distance: 38.0
click at [134, 95] on tr "入金 3643 2 2 / 0 2 1822 1822 45232 23 20 / [DATE] 1967" at bounding box center [327, 96] width 515 height 8
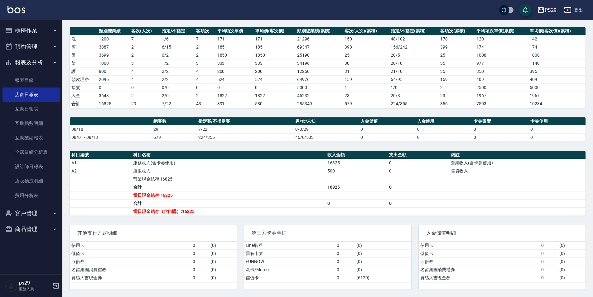
drag, startPoint x: 134, startPoint y: 95, endPoint x: 139, endPoint y: 104, distance: 10.0
click at [139, 104] on td "29" at bounding box center [145, 104] width 31 height 8
click at [33, 175] on link "店販抽成明細" at bounding box center [30, 181] width 57 height 14
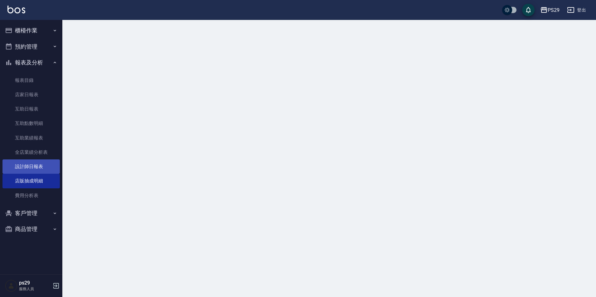
click at [36, 169] on link "設計師日報表" at bounding box center [30, 167] width 57 height 14
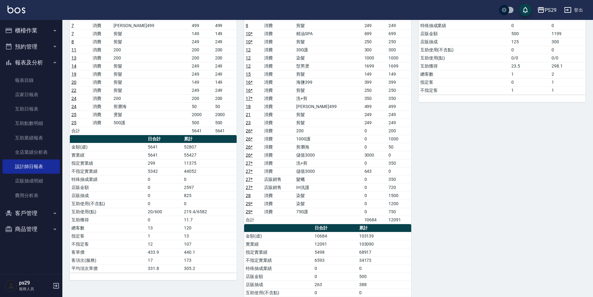
scroll to position [111, 0]
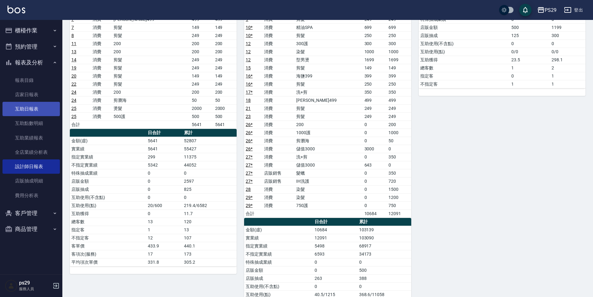
click at [34, 111] on link "互助日報表" at bounding box center [30, 109] width 57 height 14
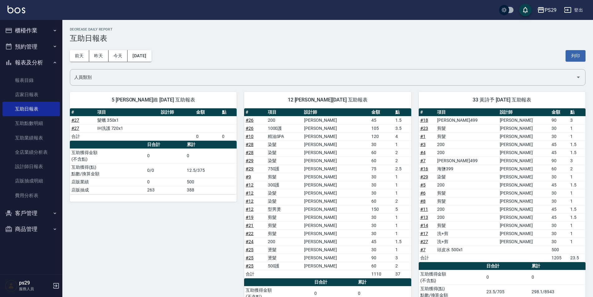
scroll to position [31, 0]
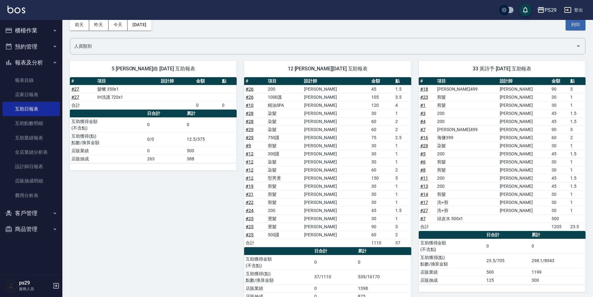
click at [38, 41] on button "預約管理" at bounding box center [30, 47] width 57 height 16
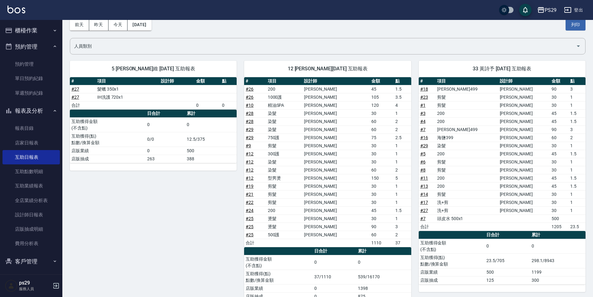
click at [45, 41] on button "預約管理" at bounding box center [30, 47] width 57 height 16
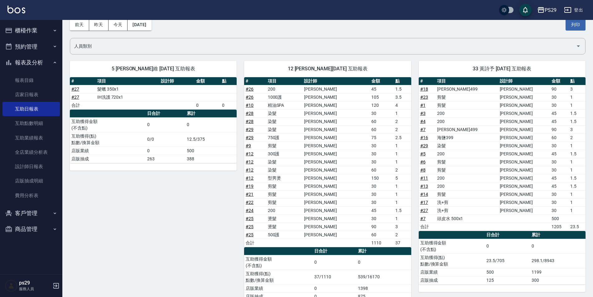
click at [48, 26] on button "櫃檯作業" at bounding box center [30, 30] width 57 height 16
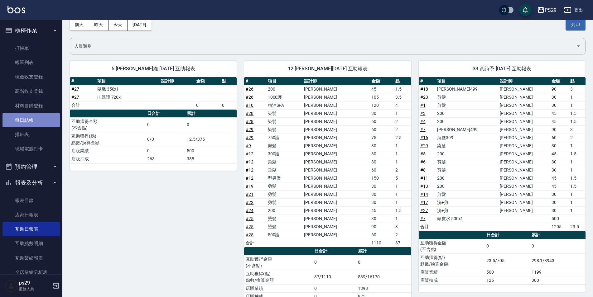
click at [33, 116] on link "每日結帳" at bounding box center [30, 120] width 57 height 14
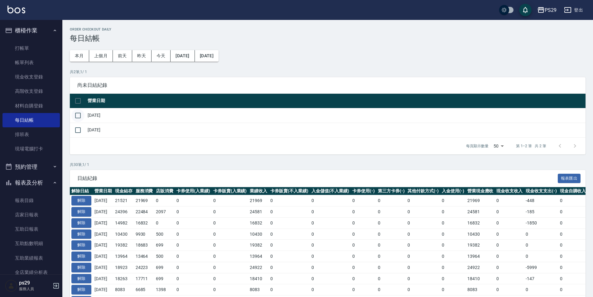
click at [78, 115] on input "checkbox" at bounding box center [77, 115] width 13 height 13
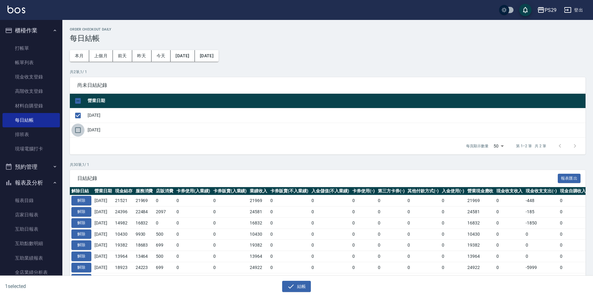
click at [76, 131] on input "checkbox" at bounding box center [77, 130] width 13 height 13
click at [294, 285] on button "結帳" at bounding box center [296, 287] width 29 height 12
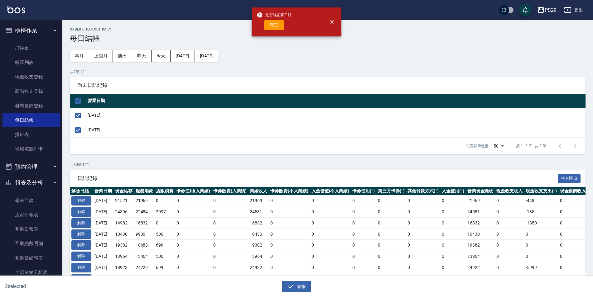
click at [270, 15] on span "是否確認要日結" at bounding box center [273, 15] width 35 height 6
click at [265, 32] on div "是否確認要日結 確定" at bounding box center [273, 21] width 35 height 25
click at [267, 29] on button "確定" at bounding box center [274, 25] width 20 height 10
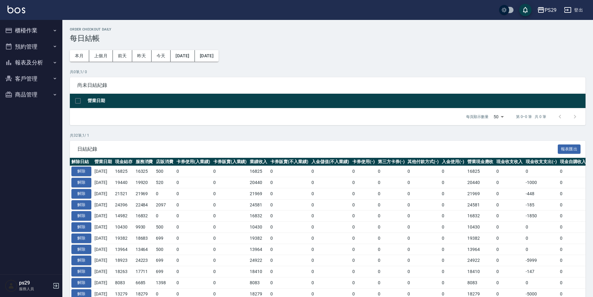
click at [44, 63] on button "報表及分析" at bounding box center [30, 63] width 57 height 16
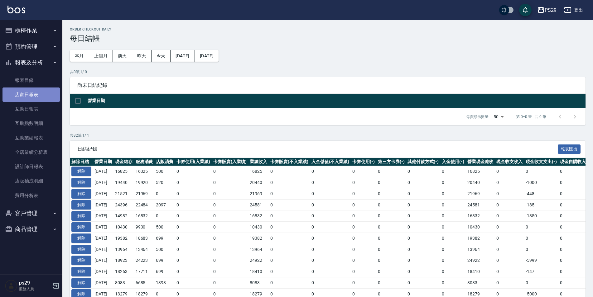
click at [44, 95] on link "店家日報表" at bounding box center [30, 95] width 57 height 14
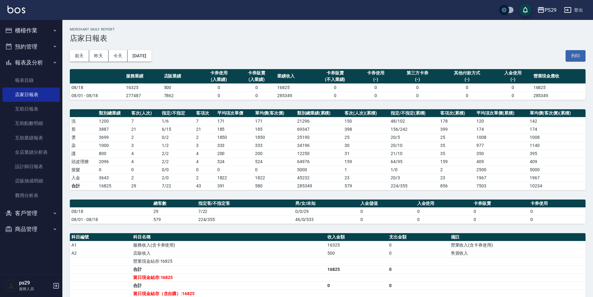
scroll to position [82, 0]
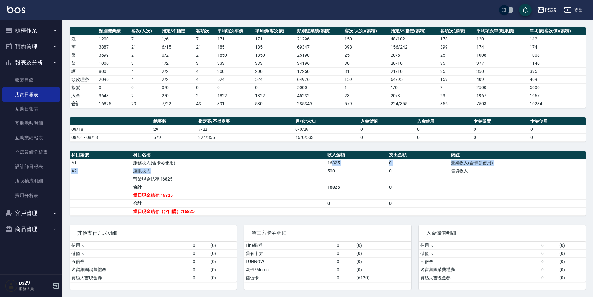
drag, startPoint x: 320, startPoint y: 168, endPoint x: 342, endPoint y: 167, distance: 22.8
click at [342, 167] on tr "A2 店販收入 500 0 售貨收入" at bounding box center [327, 171] width 515 height 8
click at [344, 169] on td "500" at bounding box center [357, 171] width 62 height 8
drag, startPoint x: 120, startPoint y: 79, endPoint x: 125, endPoint y: 79, distance: 5.3
click at [125, 79] on td "2096" at bounding box center [113, 79] width 32 height 8
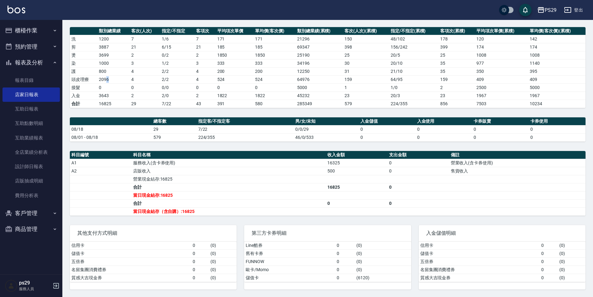
drag, startPoint x: 125, startPoint y: 79, endPoint x: 131, endPoint y: 80, distance: 6.1
click at [128, 80] on td "2096" at bounding box center [113, 79] width 32 height 8
drag, startPoint x: 131, startPoint y: 80, endPoint x: 139, endPoint y: 80, distance: 8.1
click at [139, 80] on td "4" at bounding box center [145, 79] width 31 height 8
drag, startPoint x: 139, startPoint y: 80, endPoint x: 131, endPoint y: 83, distance: 9.1
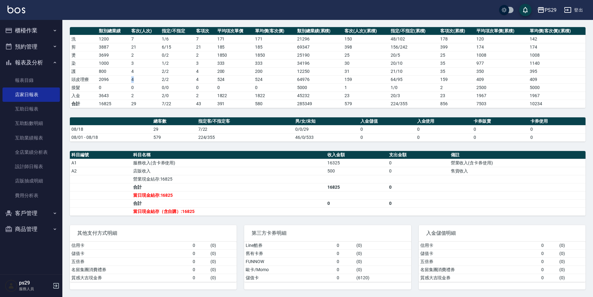
click at [132, 83] on td "4" at bounding box center [145, 79] width 31 height 8
drag, startPoint x: 95, startPoint y: 100, endPoint x: 112, endPoint y: 93, distance: 17.7
click at [112, 93] on tbody "洗 1200 7 1 / 6 7 171 171 21296 150 48 / 102 178 120 142 剪 3887 21 6 / 15 21 185…" at bounding box center [327, 71] width 515 height 73
drag, startPoint x: 112, startPoint y: 93, endPoint x: 109, endPoint y: 97, distance: 4.4
click at [114, 96] on td "3643" at bounding box center [113, 96] width 32 height 8
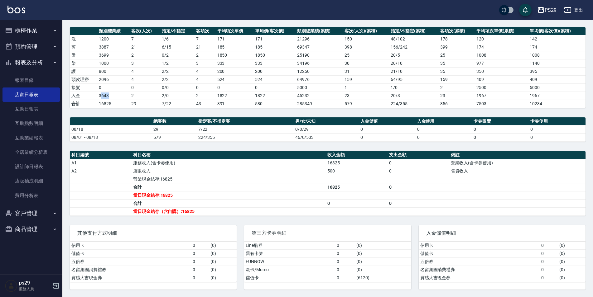
drag, startPoint x: 101, startPoint y: 98, endPoint x: 115, endPoint y: 93, distance: 14.9
click at [115, 93] on td "3643" at bounding box center [113, 96] width 32 height 8
drag, startPoint x: 115, startPoint y: 93, endPoint x: 96, endPoint y: 97, distance: 19.6
click at [108, 96] on td "3643" at bounding box center [113, 96] width 32 height 8
drag, startPoint x: 92, startPoint y: 97, endPoint x: 128, endPoint y: 96, distance: 35.8
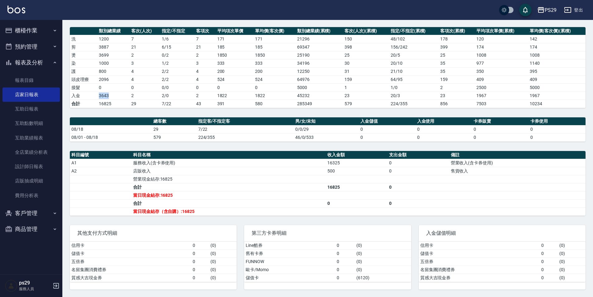
click at [128, 96] on tr "入金 3643 2 2 / 0 2 1822 1822 45232 23 20 / [DATE] 1967" at bounding box center [327, 96] width 515 height 8
drag, startPoint x: 128, startPoint y: 96, endPoint x: 124, endPoint y: 100, distance: 5.7
click at [124, 100] on td "16825" at bounding box center [113, 104] width 32 height 8
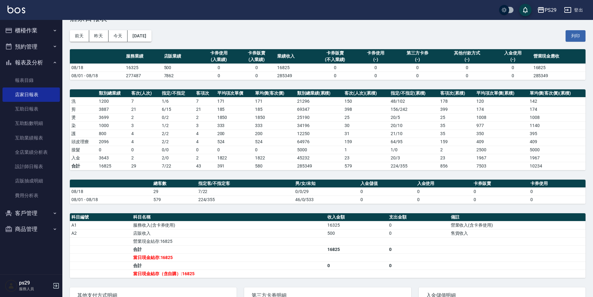
click at [13, 10] on img at bounding box center [16, 10] width 18 height 8
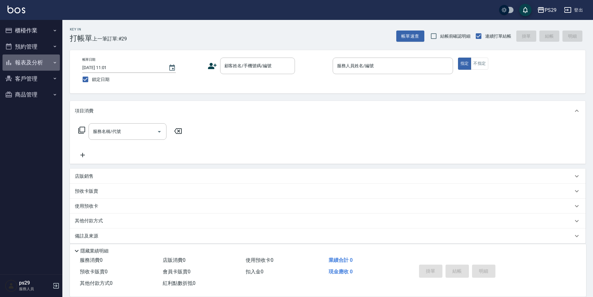
drag, startPoint x: 20, startPoint y: 59, endPoint x: 28, endPoint y: 62, distance: 8.2
click at [20, 59] on button "報表及分析" at bounding box center [30, 63] width 57 height 16
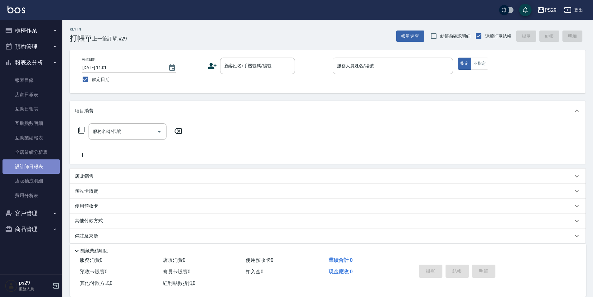
click at [32, 168] on link "設計師日報表" at bounding box center [30, 167] width 57 height 14
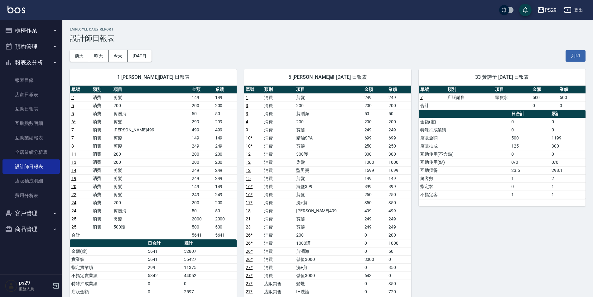
click at [15, 11] on img at bounding box center [16, 10] width 18 height 8
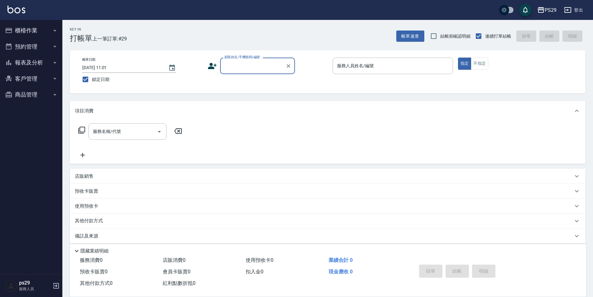
click at [25, 1] on div "PS29 登出" at bounding box center [296, 10] width 593 height 20
click at [20, 6] on img at bounding box center [16, 10] width 18 height 8
click at [35, 61] on button "報表及分析" at bounding box center [30, 63] width 57 height 16
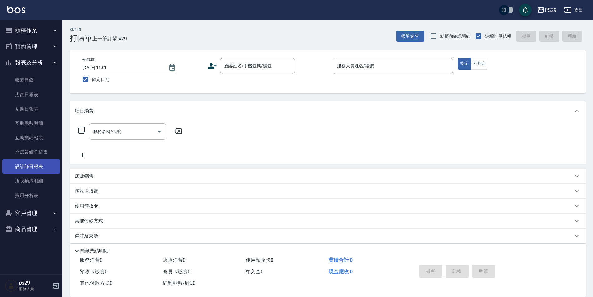
click at [35, 160] on link "設計師日報表" at bounding box center [30, 167] width 57 height 14
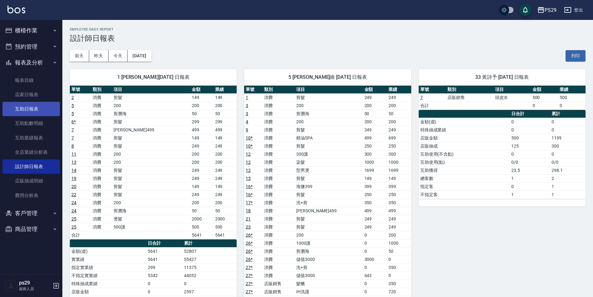
click at [37, 105] on link "互助日報表" at bounding box center [30, 109] width 57 height 14
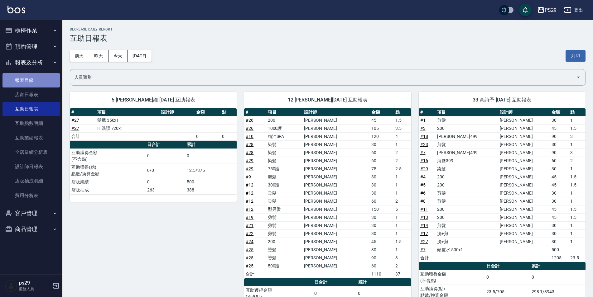
click at [17, 81] on link "報表目錄" at bounding box center [30, 80] width 57 height 14
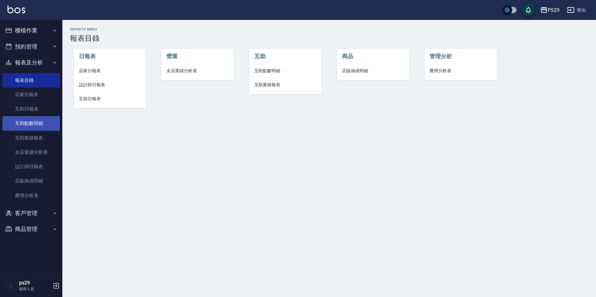
click at [26, 117] on link "互助點數明細" at bounding box center [30, 123] width 57 height 14
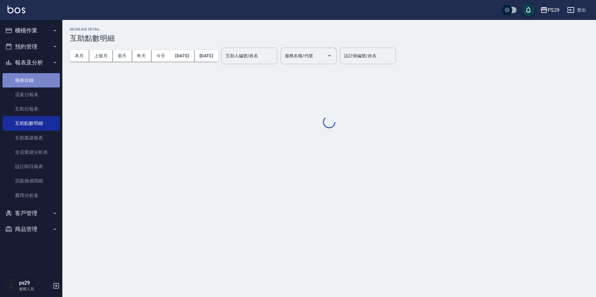
click at [37, 86] on link "報表目錄" at bounding box center [30, 80] width 57 height 14
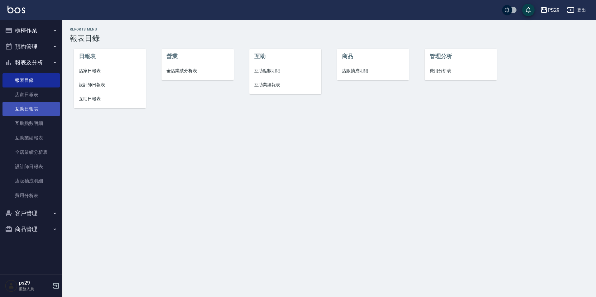
click at [37, 113] on link "互助日報表" at bounding box center [30, 109] width 57 height 14
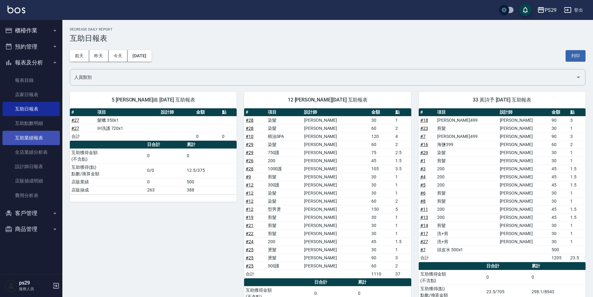
click at [36, 137] on link "互助業績報表" at bounding box center [30, 138] width 57 height 14
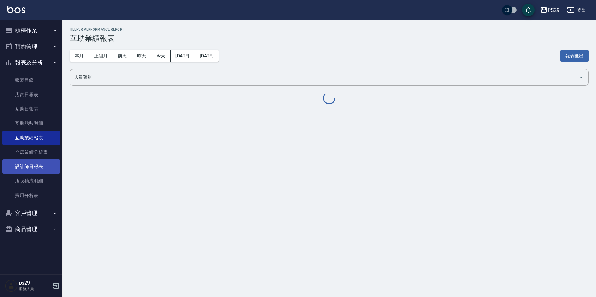
click at [31, 169] on link "設計師日報表" at bounding box center [30, 167] width 57 height 14
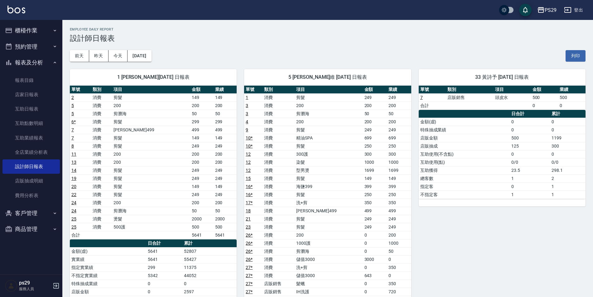
click at [18, 12] on img at bounding box center [16, 10] width 18 height 8
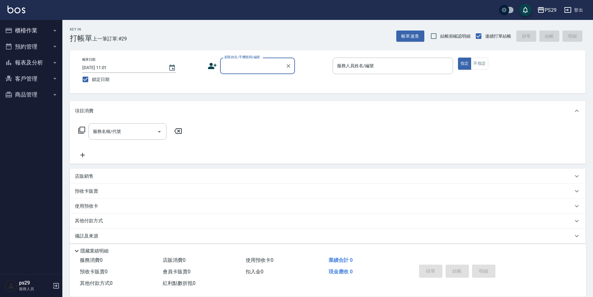
click at [6, 11] on div "PS29 登出" at bounding box center [296, 10] width 593 height 20
click at [9, 11] on img at bounding box center [16, 10] width 18 height 8
click at [38, 60] on button "報表及分析" at bounding box center [30, 63] width 57 height 16
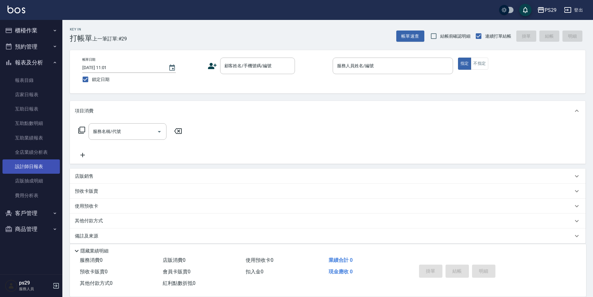
click at [38, 162] on link "設計師日報表" at bounding box center [30, 167] width 57 height 14
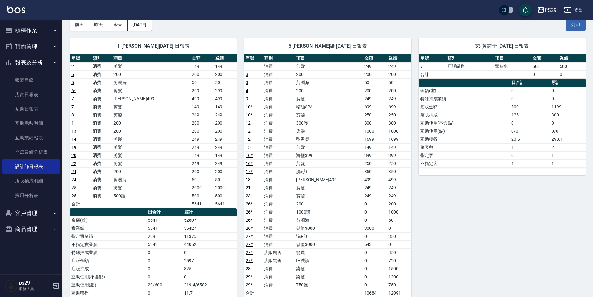
scroll to position [62, 0]
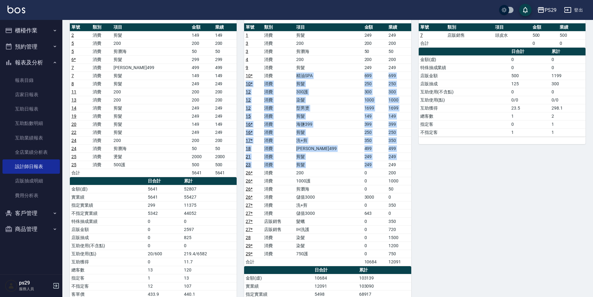
drag, startPoint x: 330, startPoint y: 102, endPoint x: 382, endPoint y: 167, distance: 84.2
click at [382, 167] on tbody "1 消費 剪髮 249 249 3 消費 200 200 200 3 消費 剪瀏海 50 50 4 消費 200 200 200 9 消費 剪髮 249 24…" at bounding box center [327, 148] width 167 height 235
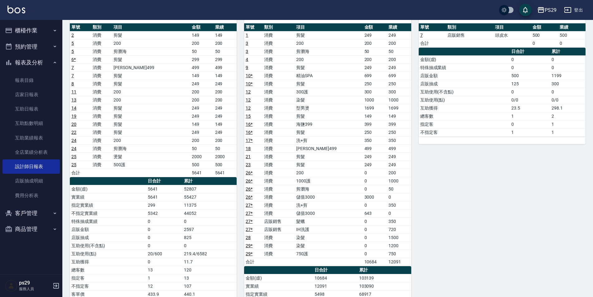
drag, startPoint x: 382, startPoint y: 167, endPoint x: 366, endPoint y: 199, distance: 35.7
click at [366, 199] on td "3000" at bounding box center [375, 197] width 24 height 8
click at [471, 195] on div "33 黃詩予 08/18/2025 日報表 單號 類別 項目 金額 業績 7 店販銷售 頭皮水 500 500 合計 0 0 日合計 累計 金額(虛) 0 0…" at bounding box center [498, 205] width 174 height 412
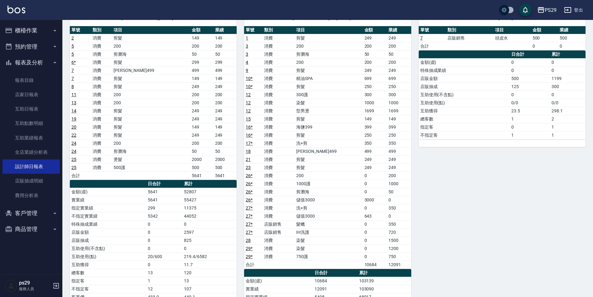
scroll to position [0, 0]
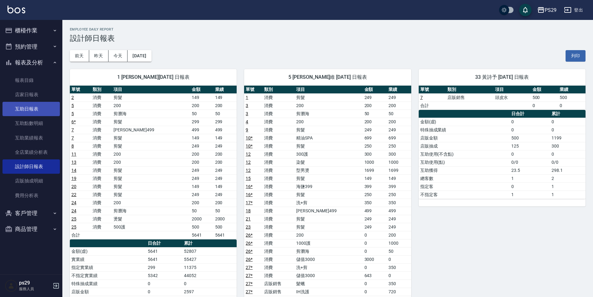
click at [48, 116] on link "互助日報表" at bounding box center [30, 109] width 57 height 14
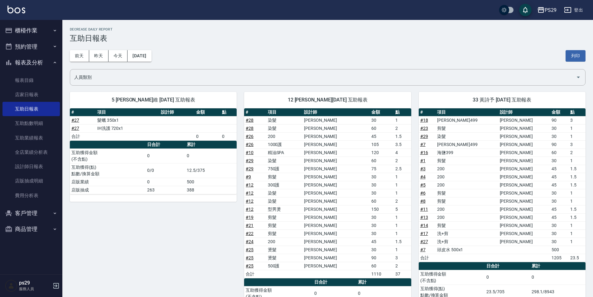
scroll to position [50, 0]
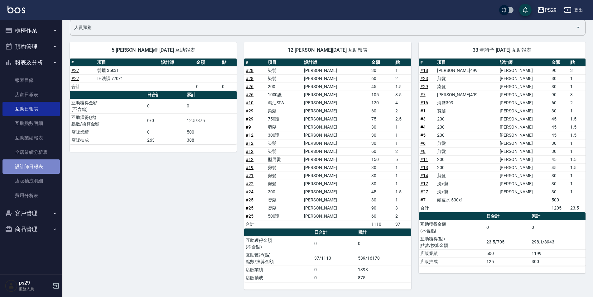
click at [26, 166] on link "設計師日報表" at bounding box center [30, 167] width 57 height 14
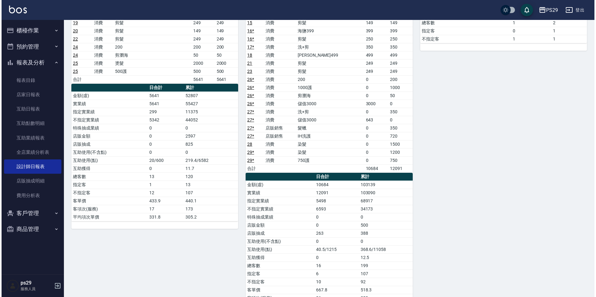
scroll to position [31, 0]
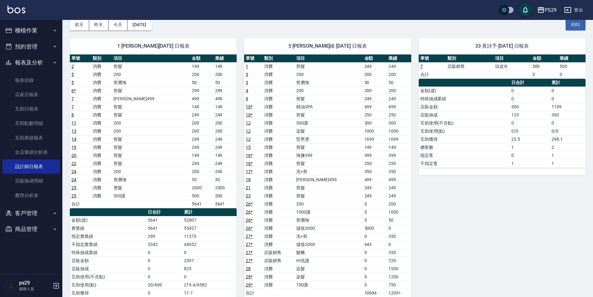
click at [153, 36] on div "1 許婷宜 08/18/2025 日報表 單號 類別 項目 金額 業績 2 消費 剪髮 149 149 5 消費 200 200 200 5 消費 剪瀏海 5…" at bounding box center [149, 237] width 174 height 412
click at [149, 25] on button "[DATE]" at bounding box center [139, 25] width 24 height 12
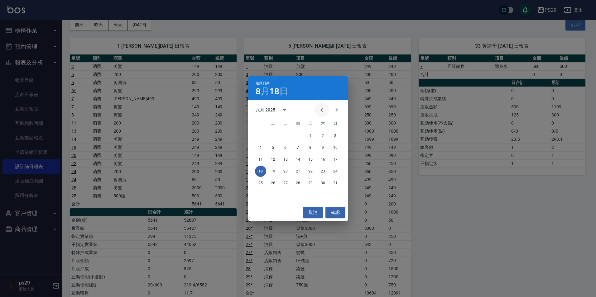
click at [322, 109] on icon "Previous month" at bounding box center [321, 110] width 2 height 4
click at [323, 108] on icon "Previous month" at bounding box center [321, 109] width 7 height 7
click at [283, 173] on button "18" at bounding box center [285, 171] width 11 height 11
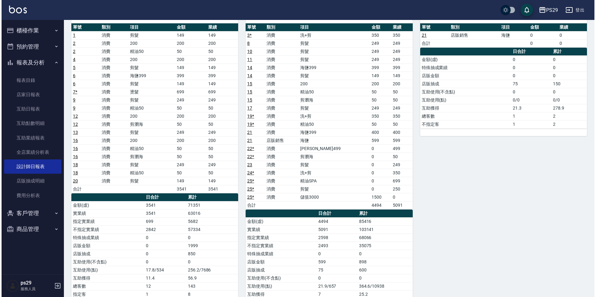
scroll to position [31, 0]
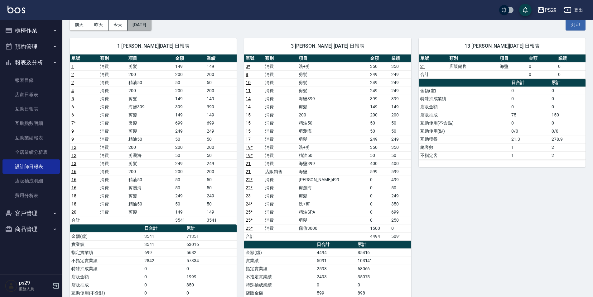
click at [151, 26] on button "2025/06/18" at bounding box center [139, 25] width 24 height 12
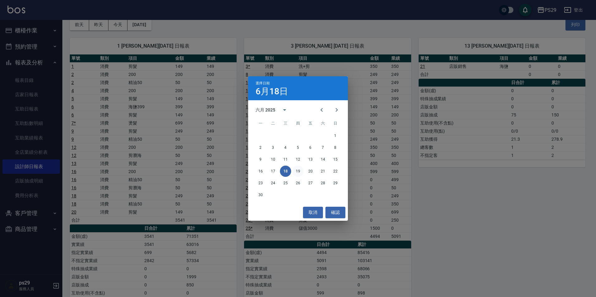
click at [297, 171] on button "19" at bounding box center [297, 171] width 11 height 11
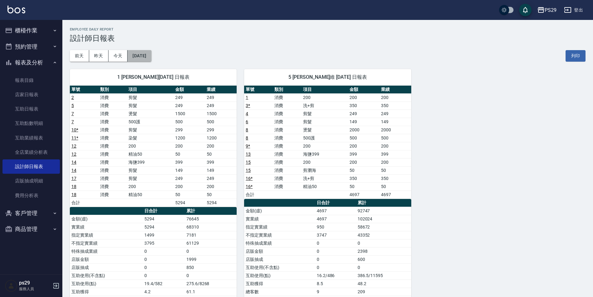
click at [144, 57] on button "2025/06/19" at bounding box center [139, 56] width 24 height 12
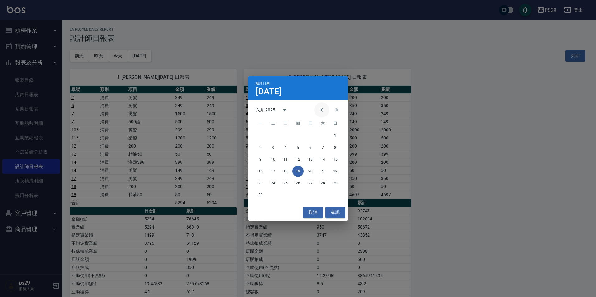
click at [324, 110] on icon "Previous month" at bounding box center [321, 109] width 7 height 7
click at [331, 163] on button "18" at bounding box center [335, 159] width 11 height 11
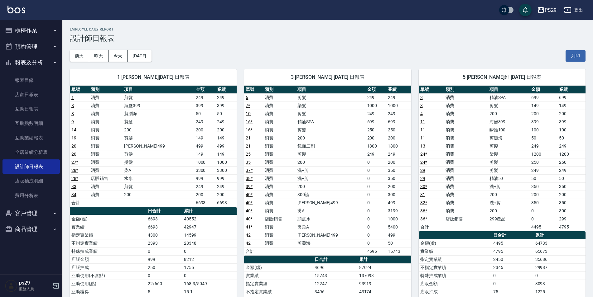
click at [147, 46] on div "前天 昨天 今天 2025/05/18 列印" at bounding box center [327, 56] width 515 height 26
click at [151, 62] on div "1 許婷宜 05/18/2025 日報表 單號 類別 項目 金額 業績 1 消費 剪髮 249 249 8 消費 海鹽399 399 399 8 消費 剪瀏海…" at bounding box center [149, 231] width 174 height 339
click at [149, 54] on button "2025/05/18" at bounding box center [139, 56] width 24 height 12
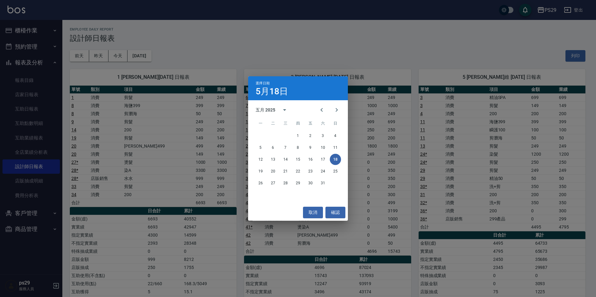
click at [315, 105] on div at bounding box center [329, 110] width 30 height 15
click at [320, 107] on icon "Previous month" at bounding box center [321, 109] width 7 height 7
click at [309, 160] on button "18" at bounding box center [310, 159] width 11 height 11
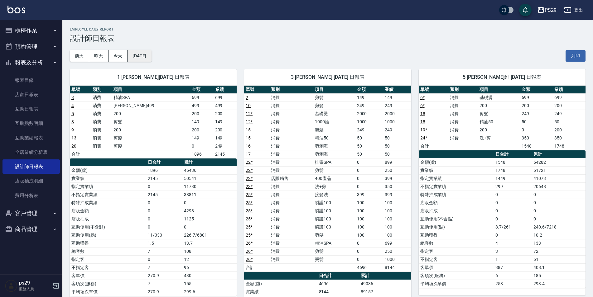
click at [151, 60] on button "2025/04/18" at bounding box center [139, 56] width 24 height 12
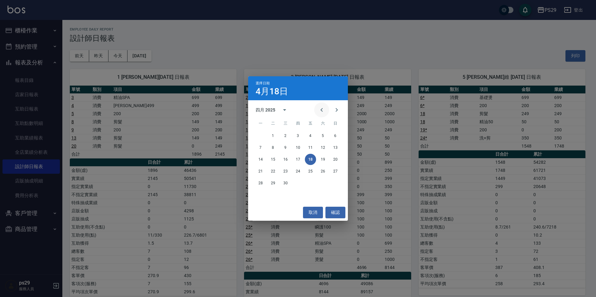
click at [322, 109] on icon "Previous month" at bounding box center [321, 110] width 2 height 4
click at [275, 174] on button "18" at bounding box center [272, 171] width 11 height 11
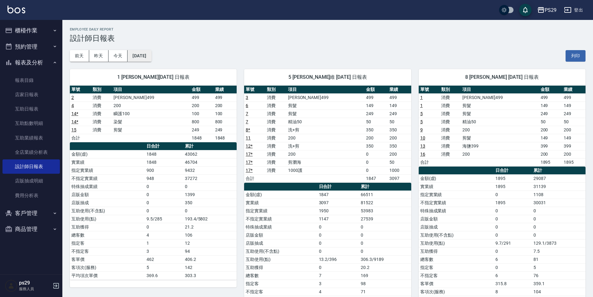
click at [149, 57] on button "2025/03/18" at bounding box center [139, 56] width 24 height 12
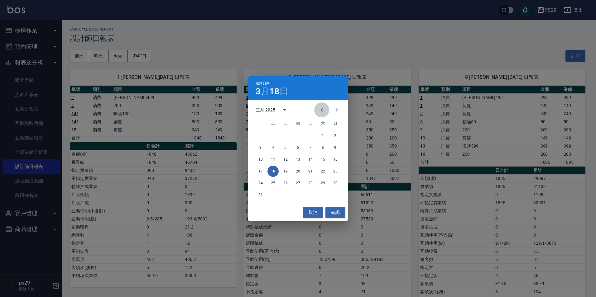
click at [317, 109] on button "Previous month" at bounding box center [321, 110] width 15 height 15
click at [275, 169] on button "18" at bounding box center [272, 171] width 11 height 11
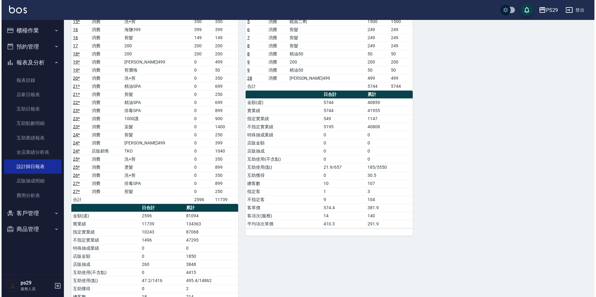
scroll to position [31, 0]
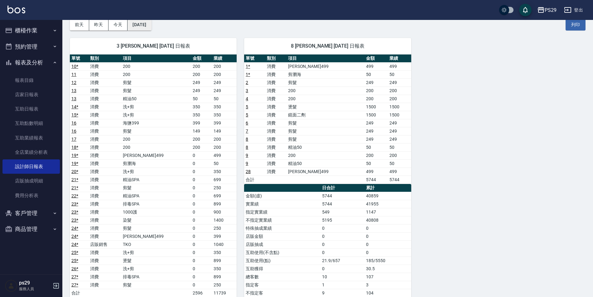
click at [151, 22] on button "2025/02/18" at bounding box center [139, 25] width 24 height 12
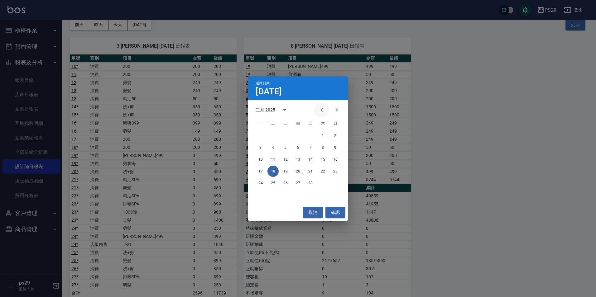
click at [321, 112] on icon "Previous month" at bounding box center [321, 109] width 7 height 7
click at [320, 160] on button "18" at bounding box center [322, 159] width 11 height 11
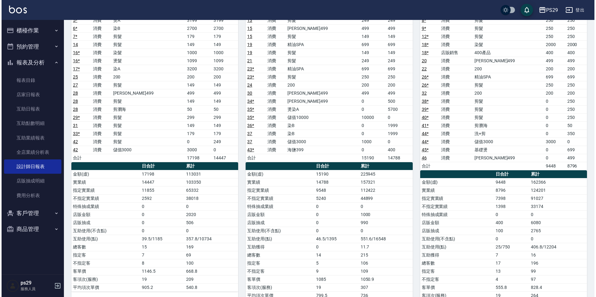
scroll to position [31, 0]
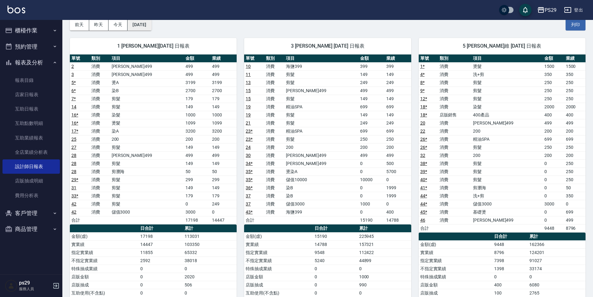
click at [148, 28] on button "2025/01/18" at bounding box center [139, 25] width 24 height 12
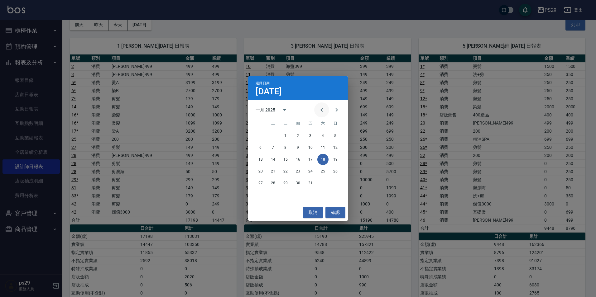
click at [316, 111] on button "Previous month" at bounding box center [321, 110] width 15 height 15
click at [287, 171] on button "18" at bounding box center [285, 171] width 11 height 11
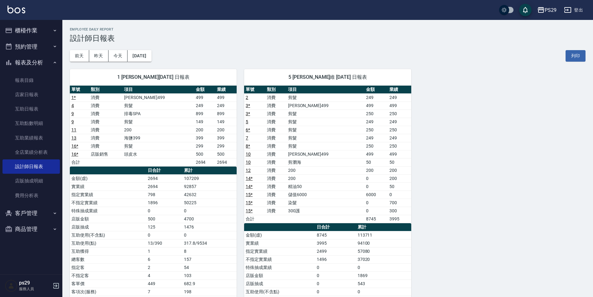
click at [24, 9] on img at bounding box center [16, 10] width 18 height 8
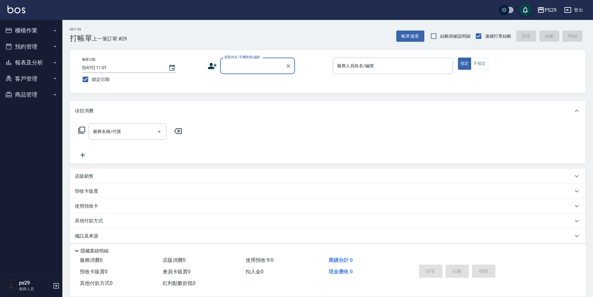
click at [42, 68] on button "報表及分析" at bounding box center [30, 63] width 57 height 16
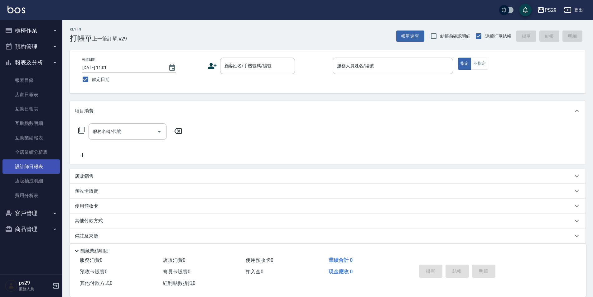
click at [35, 171] on link "設計師日報表" at bounding box center [30, 167] width 57 height 14
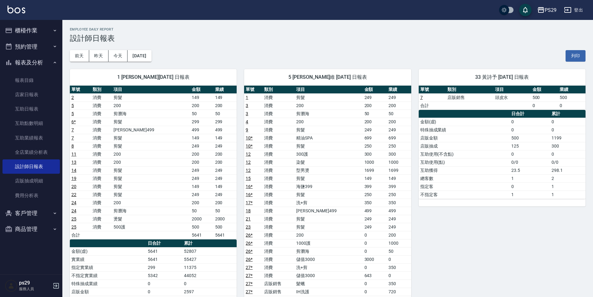
click at [7, 8] on div "PS29 登出" at bounding box center [296, 10] width 593 height 20
